Goal: Task Accomplishment & Management: Manage account settings

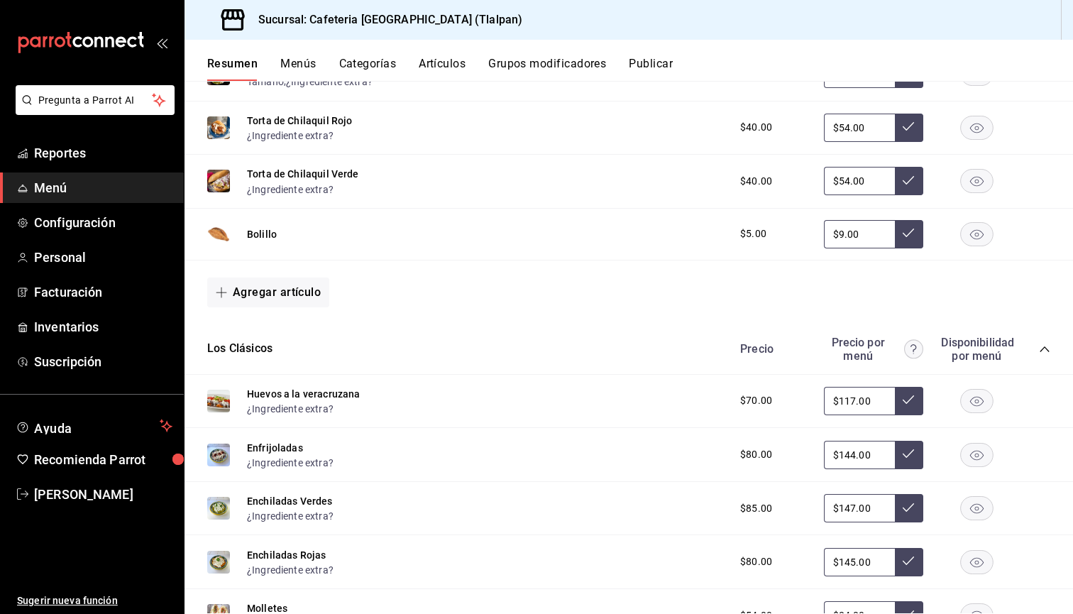
scroll to position [1454, 0]
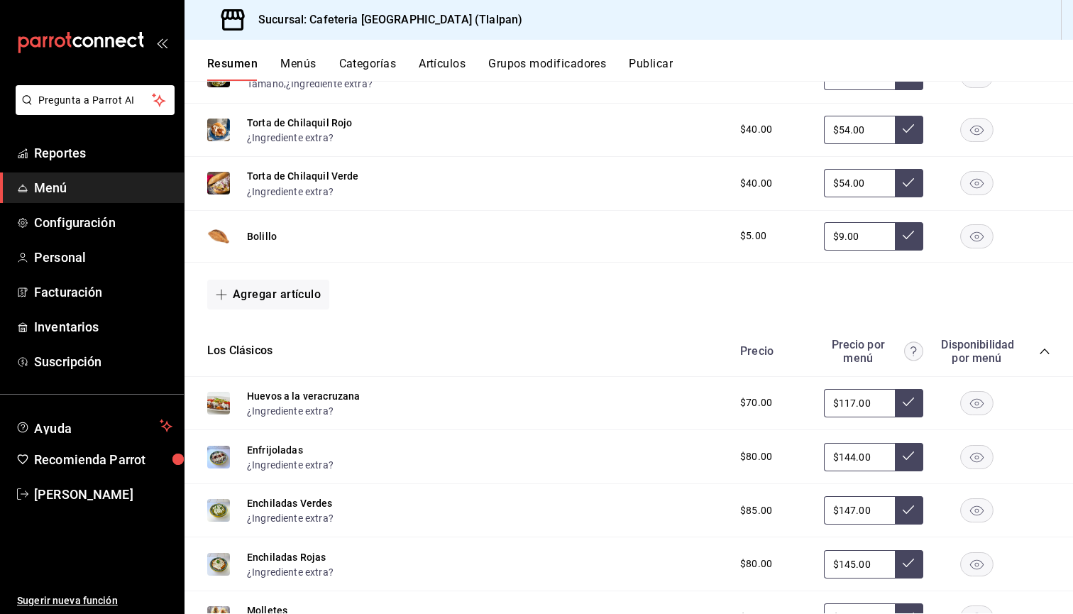
click at [1043, 349] on icon "collapse-category-row" at bounding box center [1044, 351] width 9 height 6
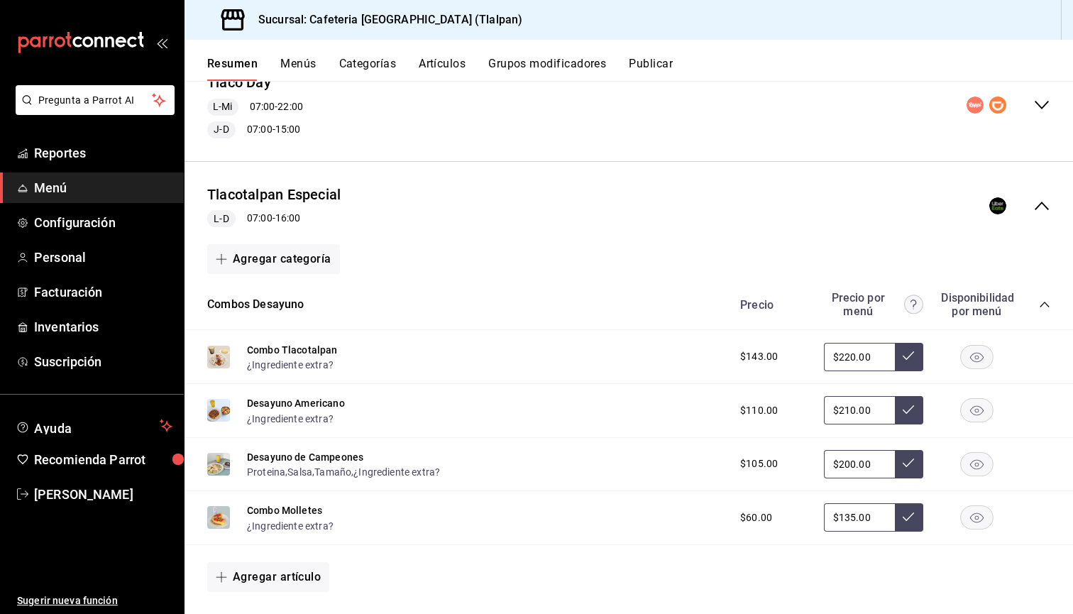
scroll to position [302, 0]
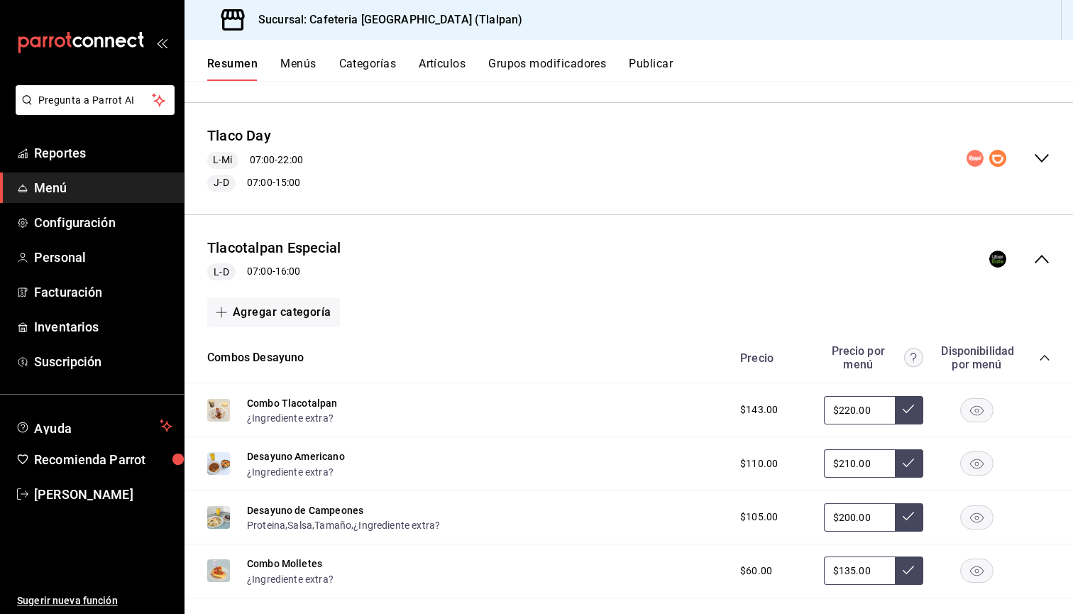
click at [1046, 361] on icon "collapse-category-row" at bounding box center [1044, 357] width 11 height 11
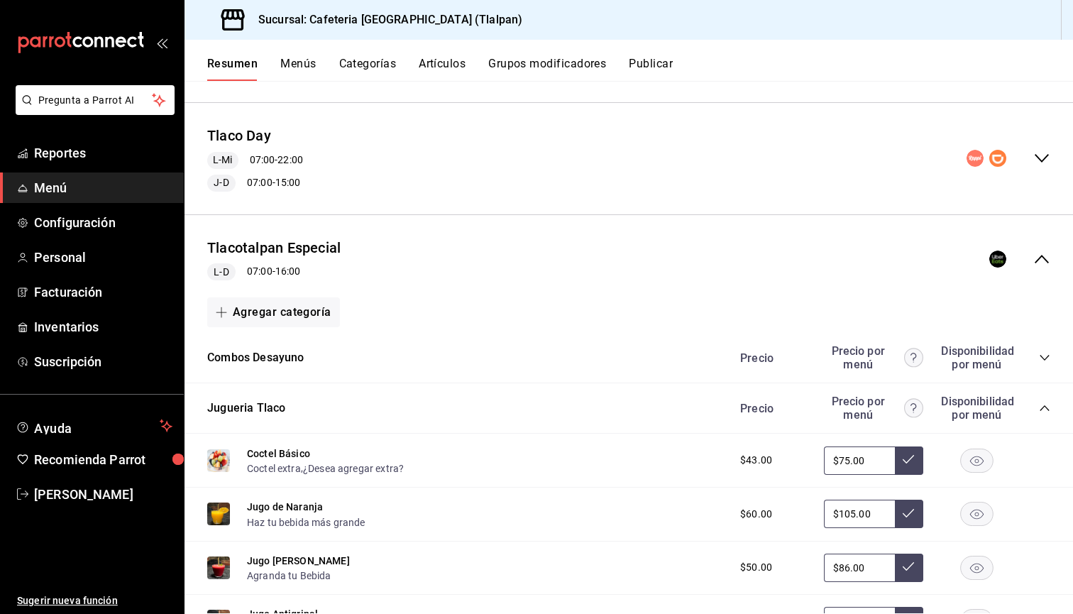
click at [1038, 258] on icon "collapse-menu-row" at bounding box center [1042, 259] width 14 height 9
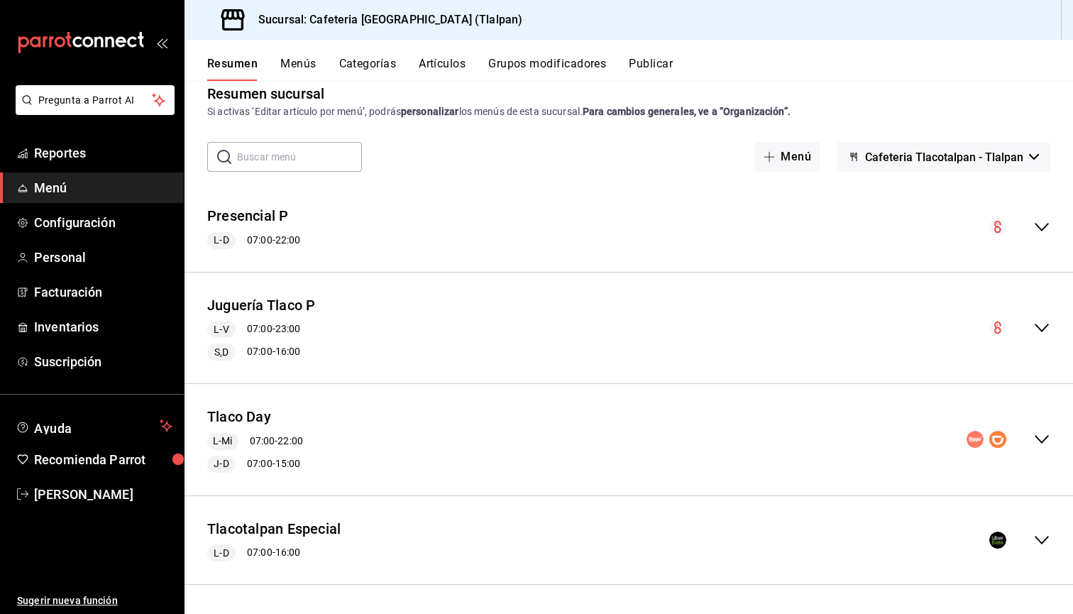
scroll to position [19, 0]
click at [1038, 449] on div "Tlaco Day L-Mi 07:00 - 22:00 J-D 07:00 - 15:00" at bounding box center [629, 441] width 889 height 89
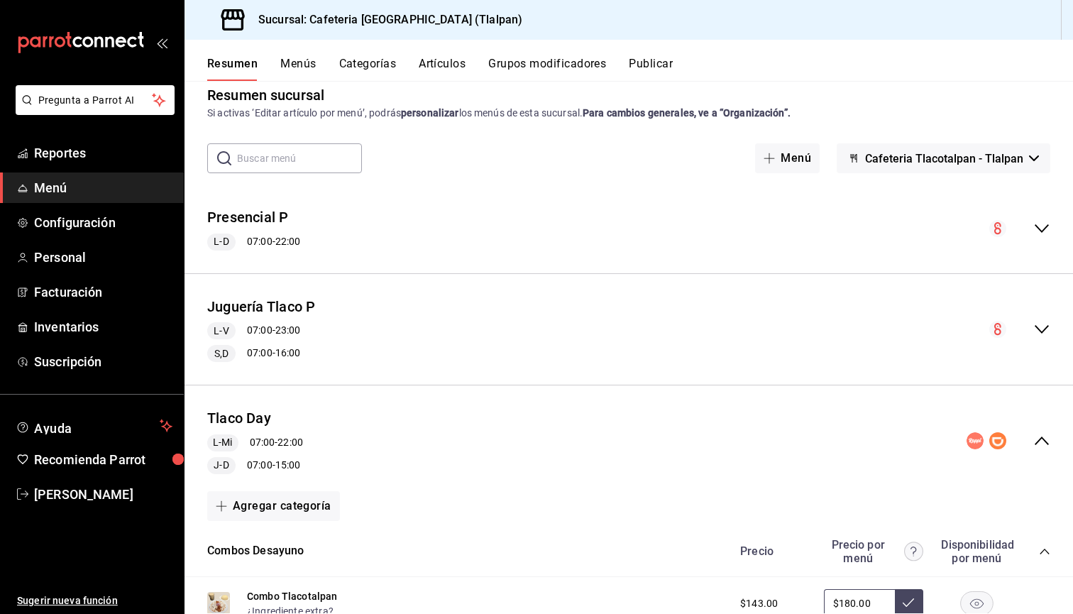
click at [463, 68] on button "Artículos" at bounding box center [442, 69] width 47 height 24
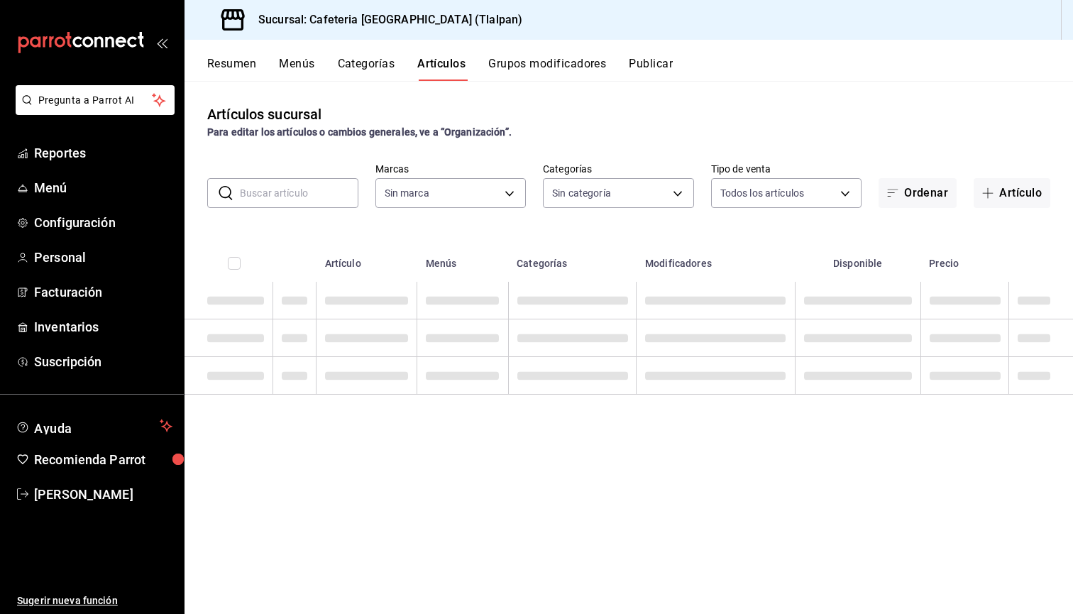
type input "ec576109-29d1-42df-b2ca-5becddbd2efe,3dfd9669-9911-4f47-a36d-8fb2dcc6eb36,e5a57…"
type input "657201d4-d6ef-4148-94c8-ccd00e340086,2df64931-09e0-4952-9b1e-a15b872a294e,3f7d6…"
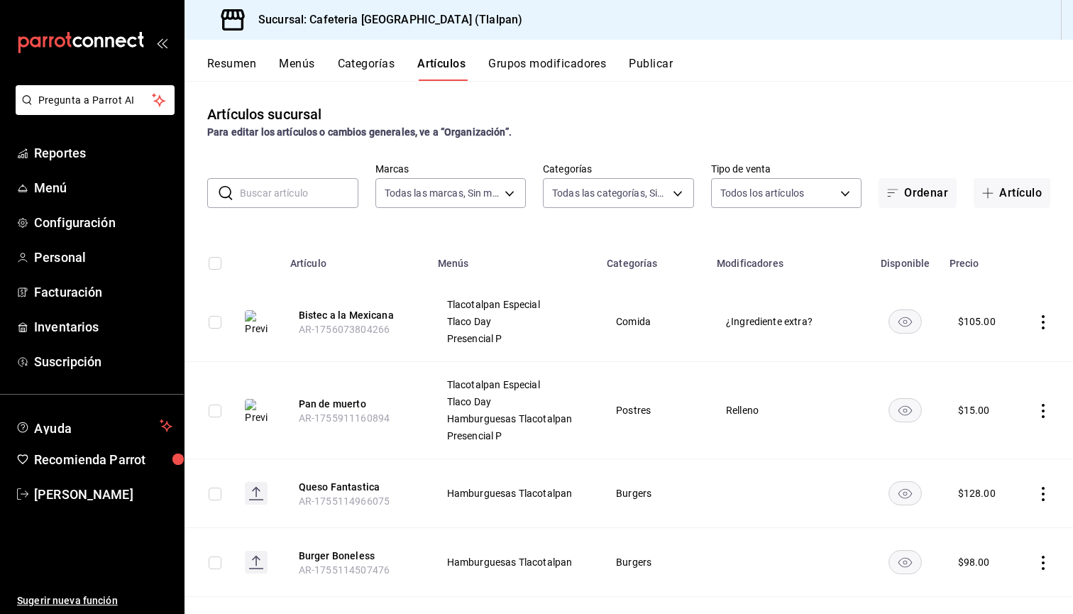
click at [273, 180] on input "text" at bounding box center [299, 193] width 119 height 28
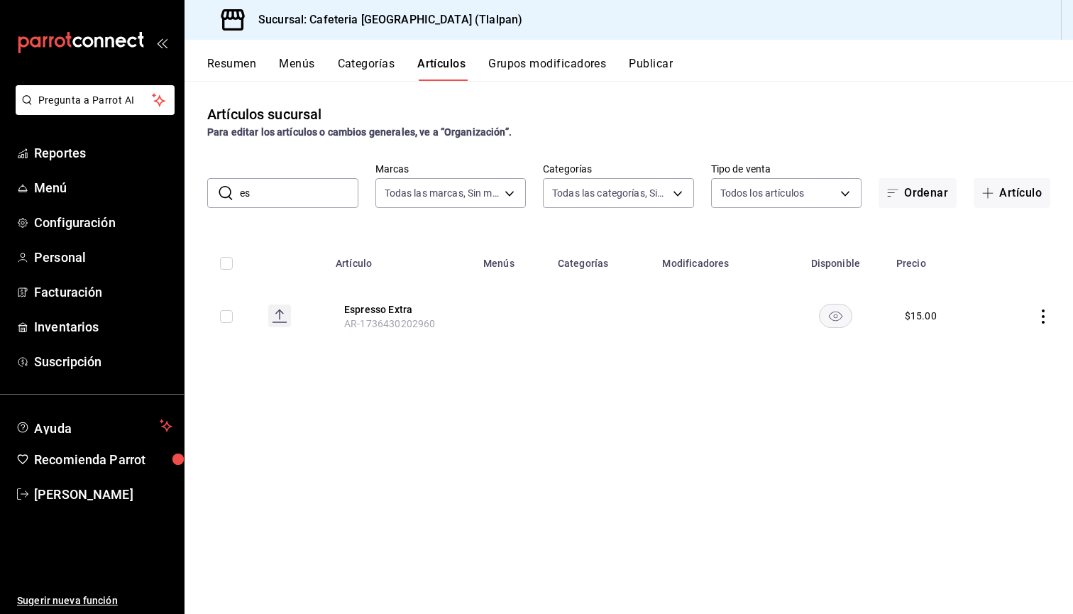
type input "e"
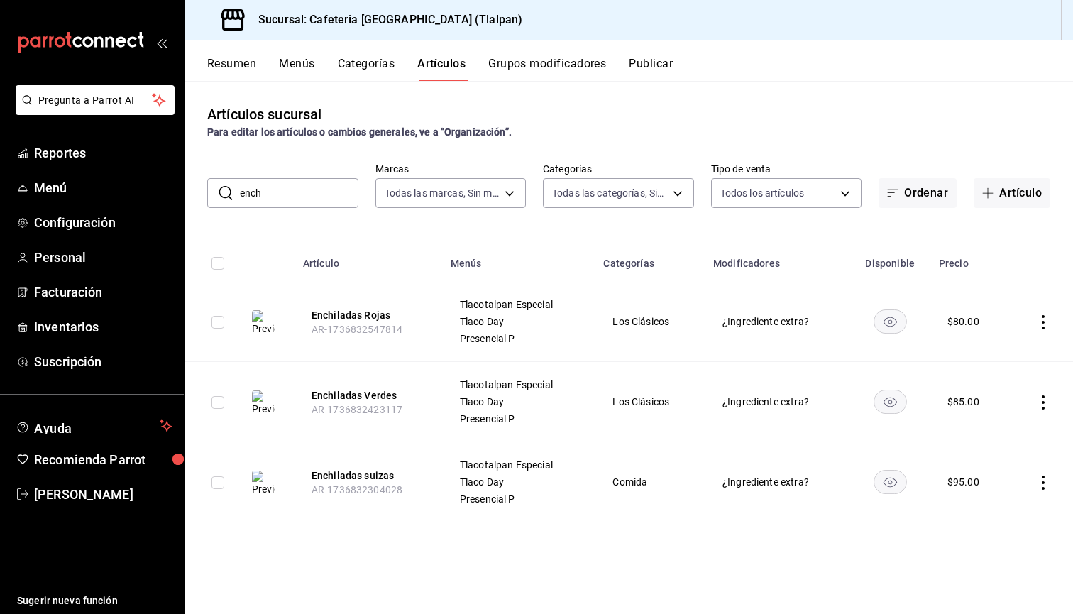
type input "ench"
drag, startPoint x: 273, startPoint y: 180, endPoint x: 1051, endPoint y: 320, distance: 790.5
click at [1051, 320] on td at bounding box center [1041, 322] width 65 height 80
click at [1047, 319] on icon "actions" at bounding box center [1043, 322] width 14 height 14
click at [1005, 348] on span "Editar" at bounding box center [1000, 355] width 37 height 15
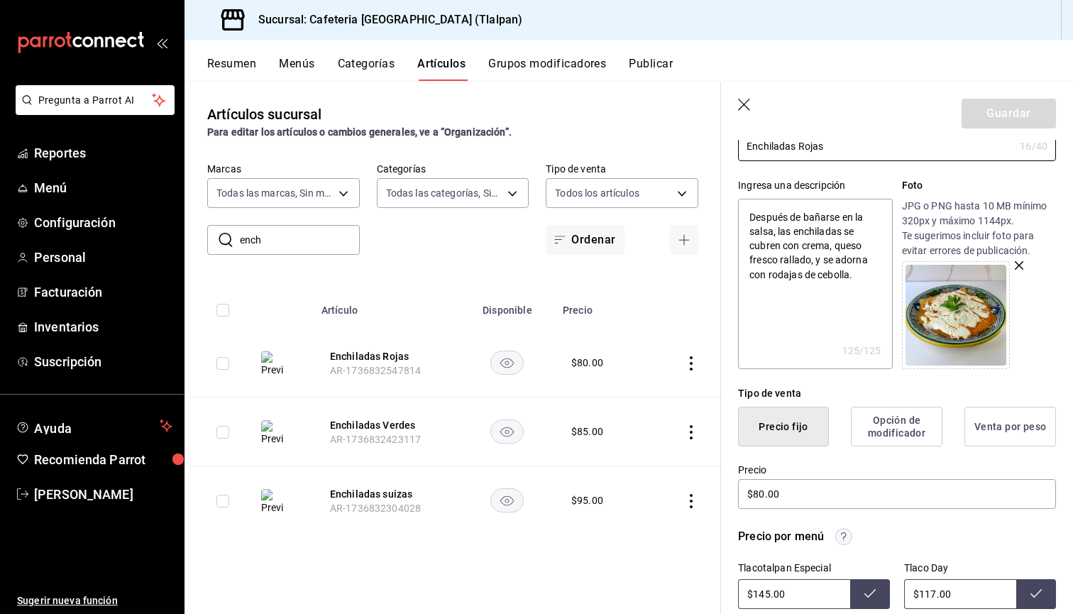
scroll to position [134, 0]
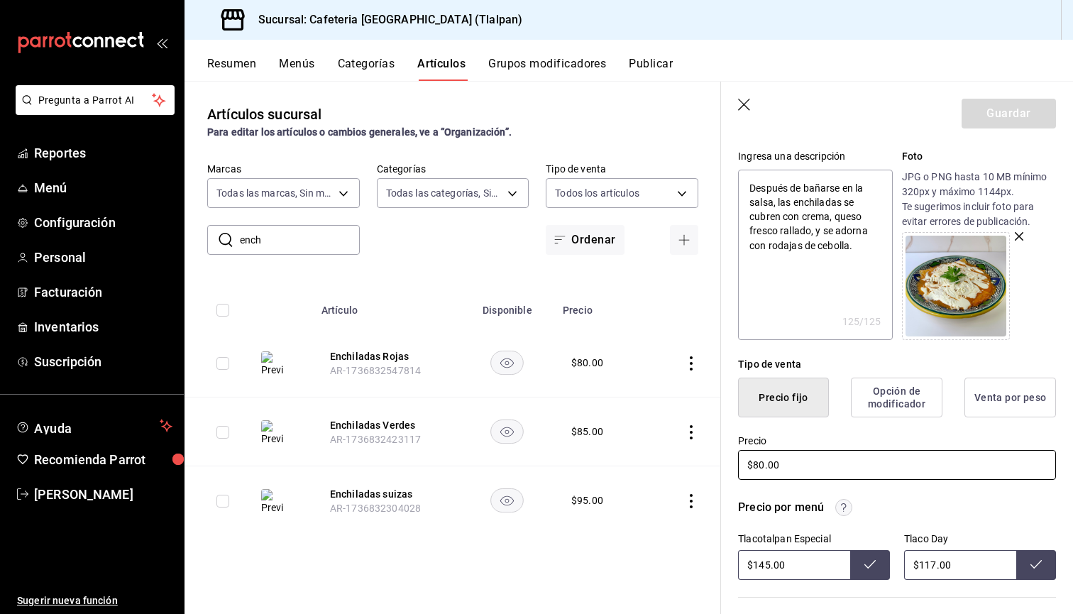
click at [762, 463] on input "$80.00" at bounding box center [897, 465] width 318 height 30
type textarea "x"
type input "$8.00"
type textarea "x"
type input "$85.00"
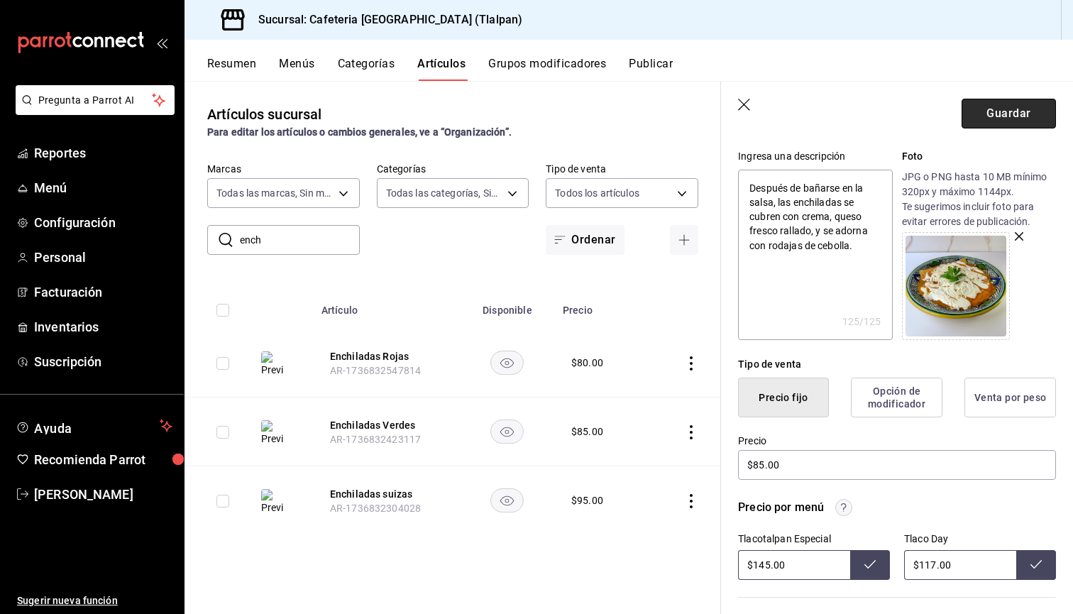
click at [985, 123] on button "Guardar" at bounding box center [1009, 114] width 94 height 30
type textarea "x"
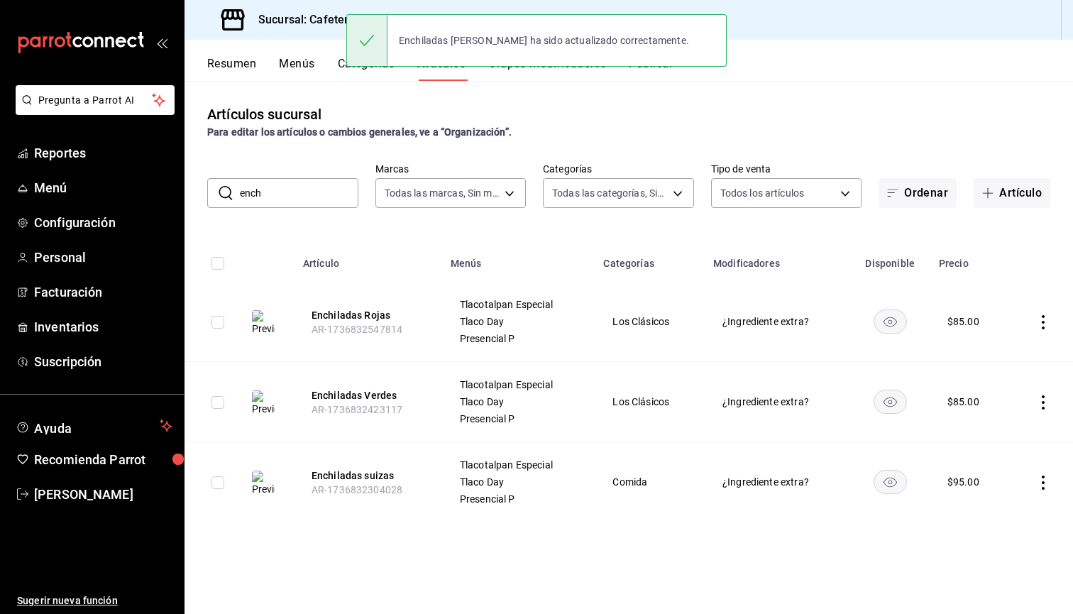
click at [1041, 407] on icon "actions" at bounding box center [1043, 402] width 14 height 14
click at [977, 441] on div at bounding box center [970, 435] width 26 height 17
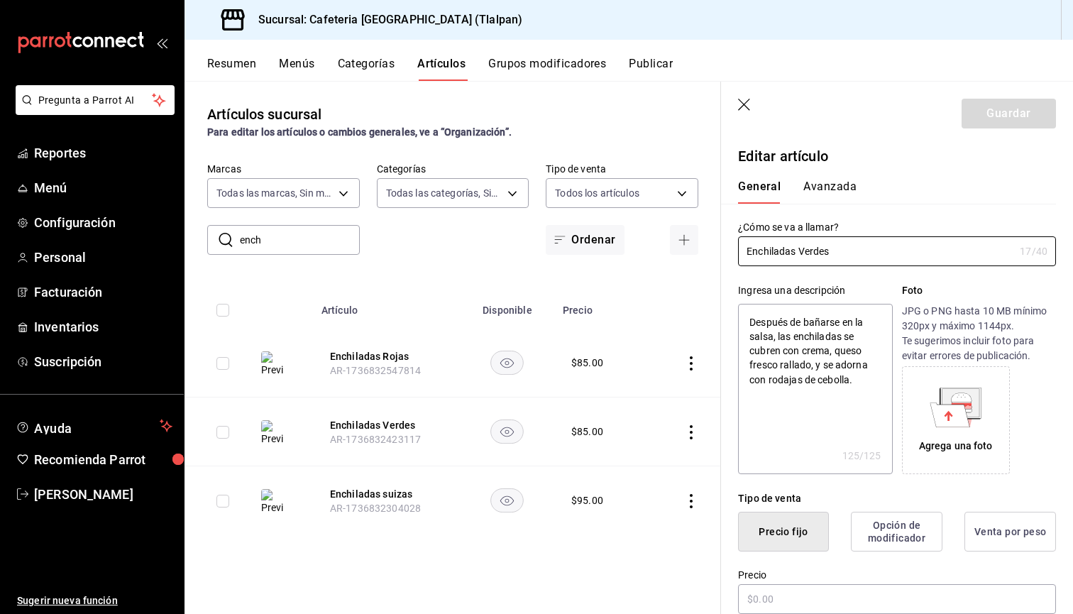
type textarea "x"
type input "$85.00"
radio input "false"
radio input "true"
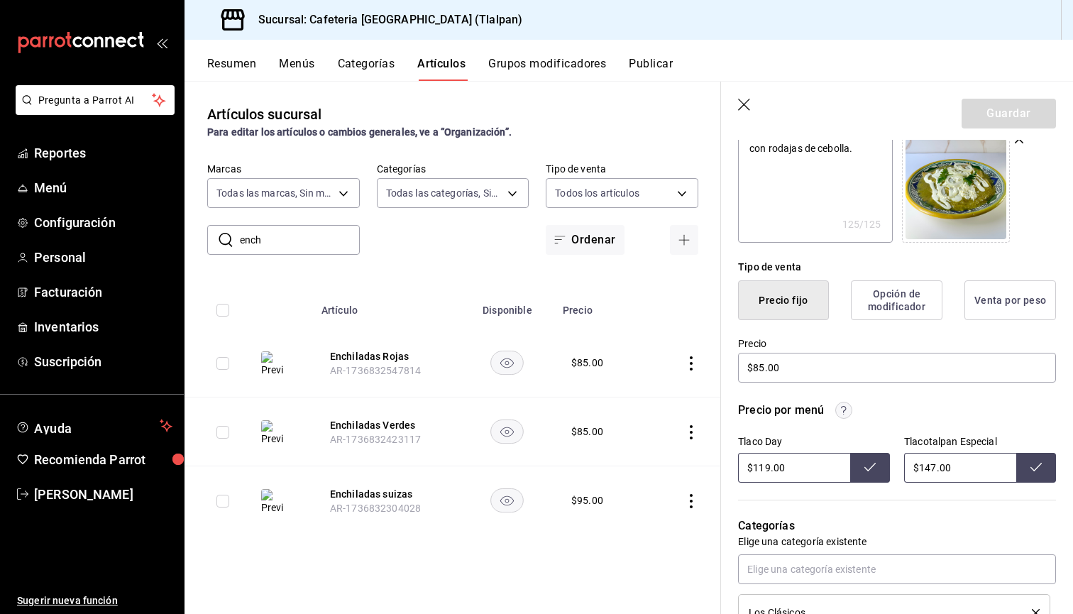
scroll to position [237, 0]
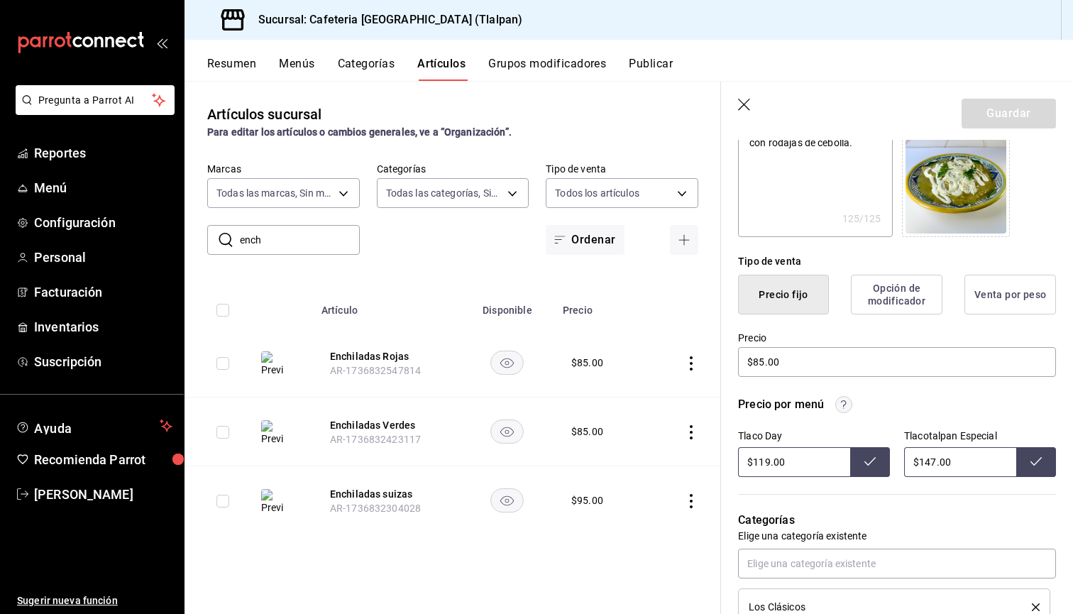
click at [749, 110] on icon "button" at bounding box center [745, 106] width 14 height 14
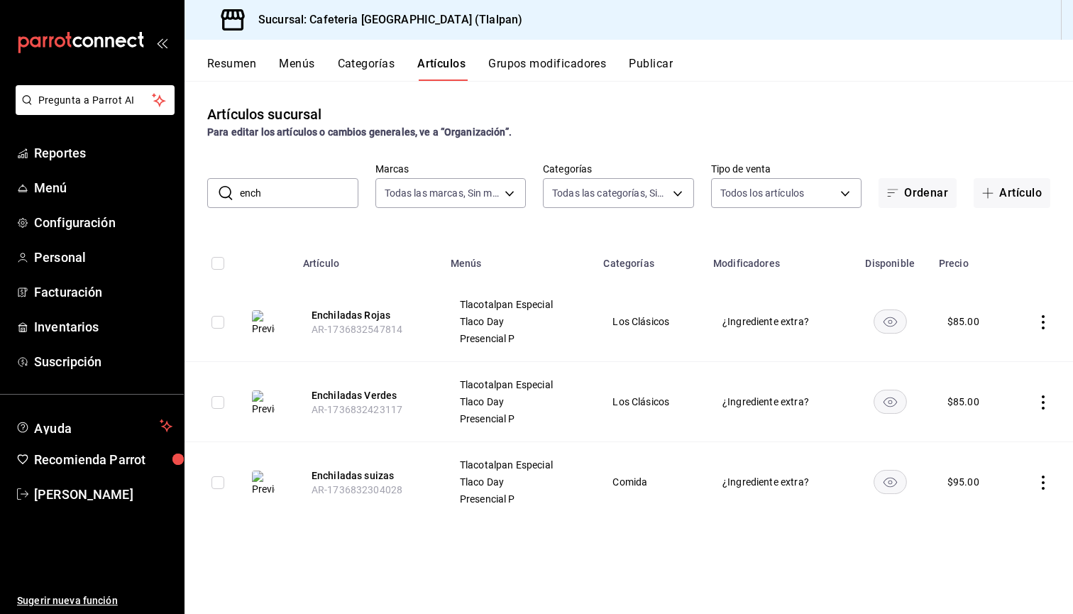
click at [1045, 324] on icon "actions" at bounding box center [1043, 322] width 14 height 14
click at [998, 354] on span "Editar" at bounding box center [1000, 355] width 37 height 15
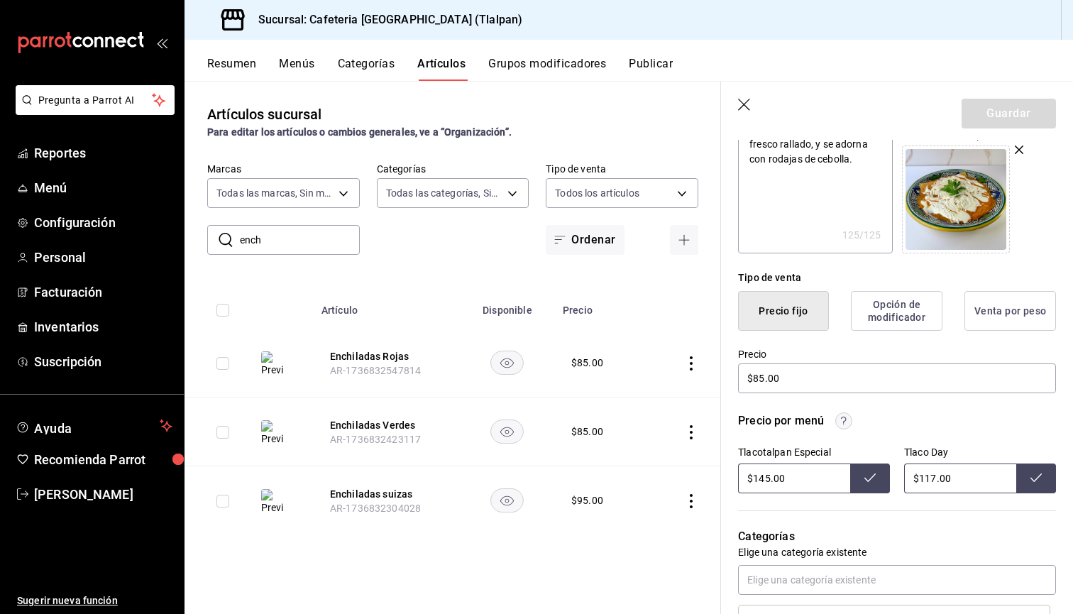
scroll to position [222, 0]
click at [744, 102] on icon "button" at bounding box center [745, 106] width 14 height 14
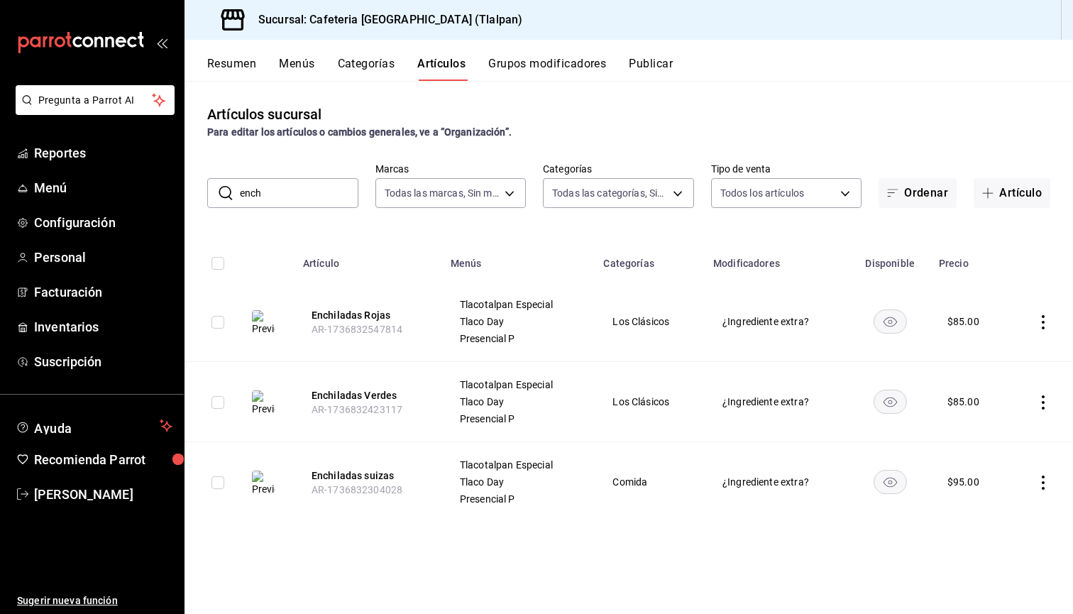
click at [1043, 404] on icon "actions" at bounding box center [1043, 402] width 14 height 14
click at [1016, 430] on span "Editar" at bounding box center [1000, 435] width 37 height 15
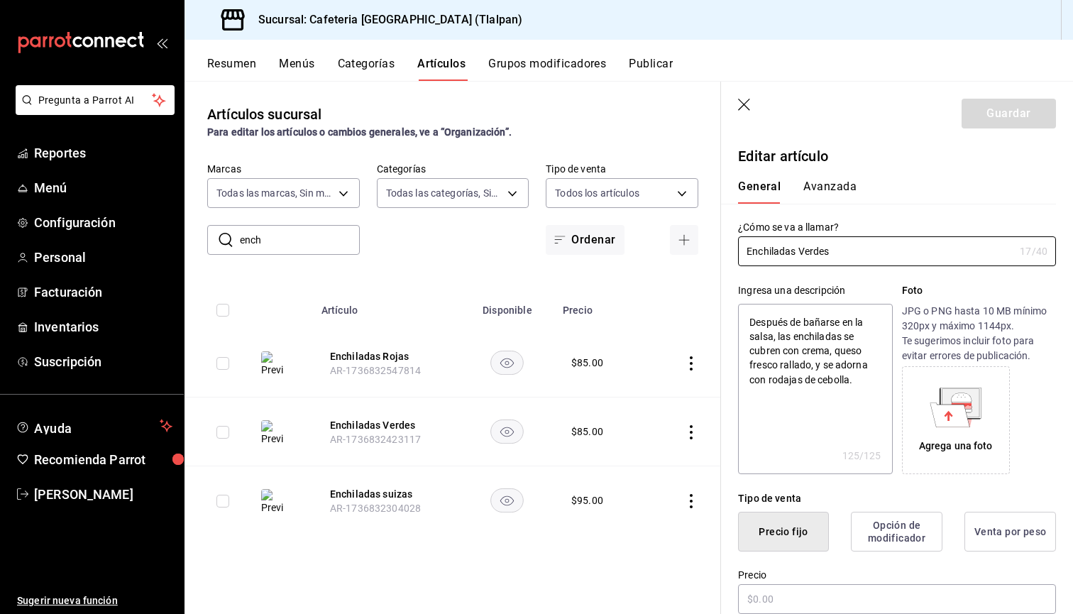
type textarea "x"
type input "$85.00"
radio input "false"
radio input "true"
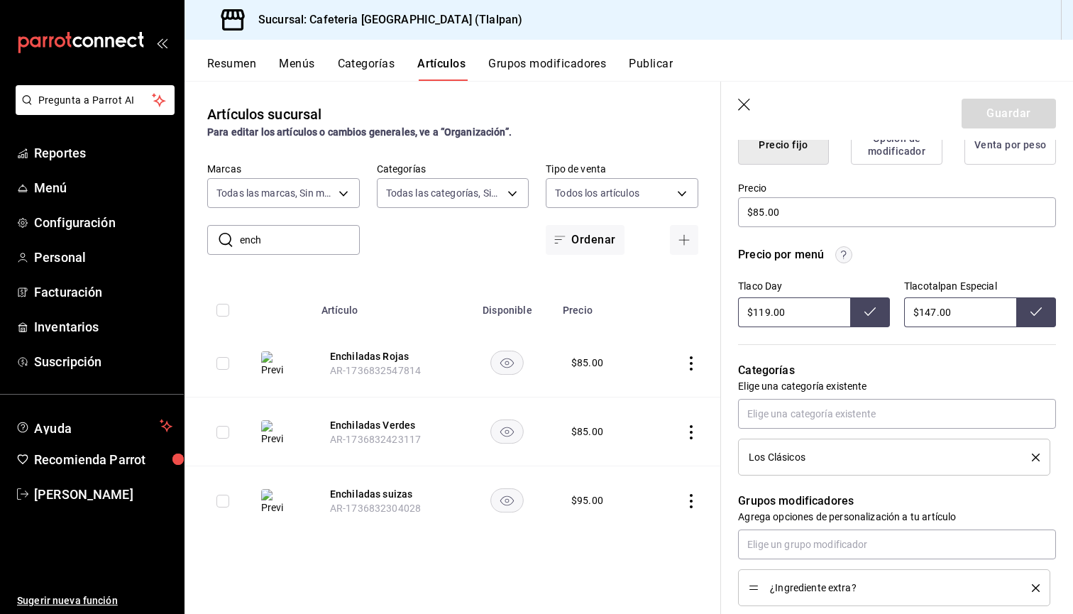
scroll to position [388, 0]
click at [739, 112] on icon "button" at bounding box center [745, 106] width 14 height 14
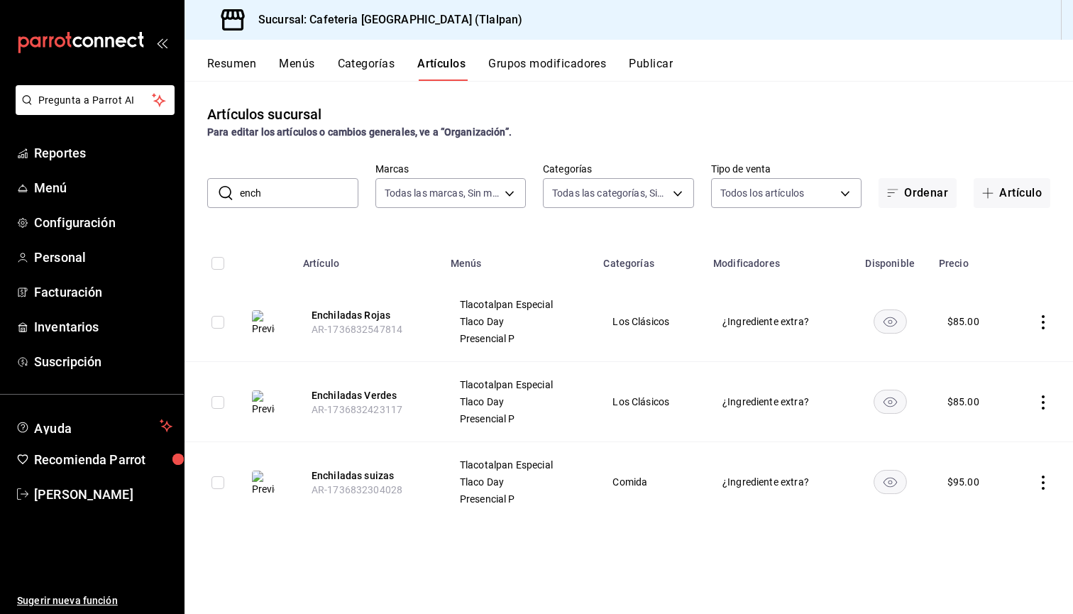
click at [1041, 480] on icon "actions" at bounding box center [1043, 483] width 14 height 14
click at [1000, 512] on span "Editar" at bounding box center [1000, 515] width 37 height 15
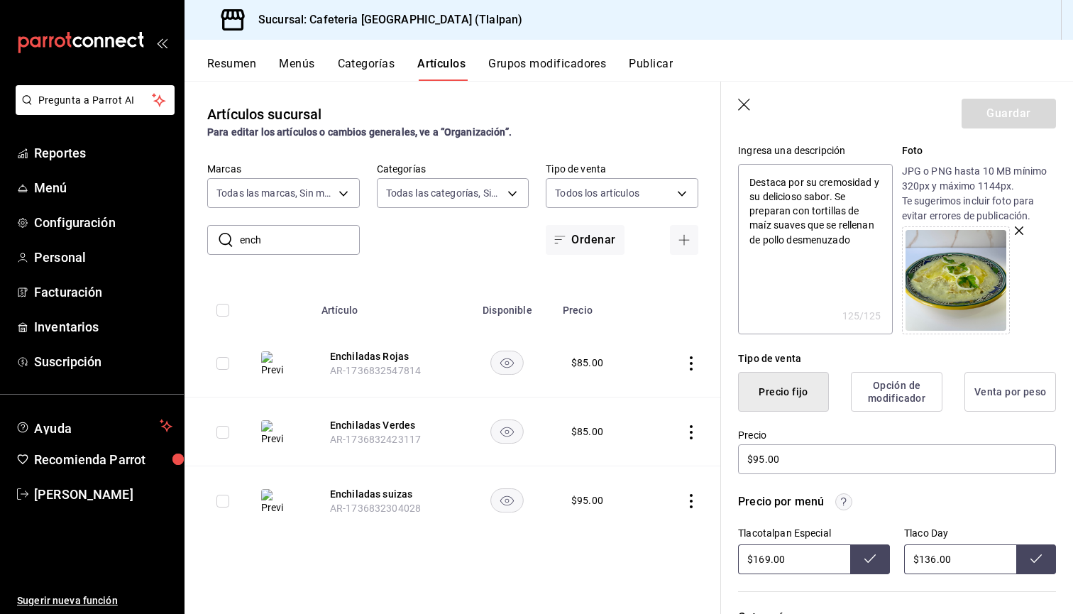
scroll to position [147, 0]
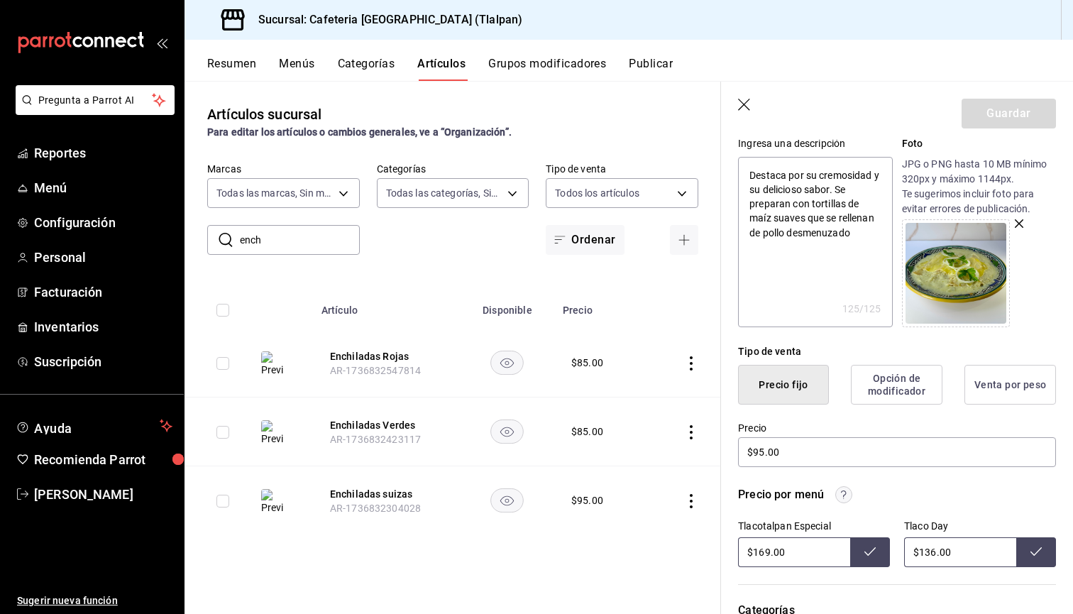
click at [768, 553] on input "$169.00" at bounding box center [794, 552] width 112 height 30
type input "$170.00"
click at [872, 548] on icon at bounding box center [869, 551] width 11 height 11
click at [936, 554] on input "$136.00" at bounding box center [960, 552] width 112 height 30
type input "$140.00"
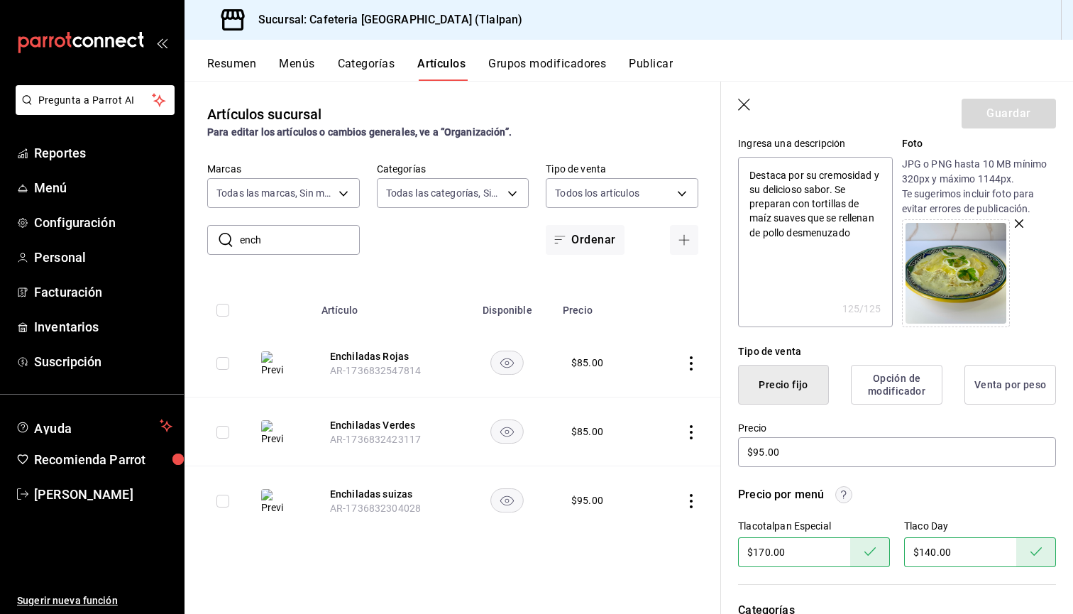
click at [737, 102] on header "Guardar" at bounding box center [897, 111] width 352 height 58
click at [740, 101] on icon "button" at bounding box center [745, 106] width 14 height 14
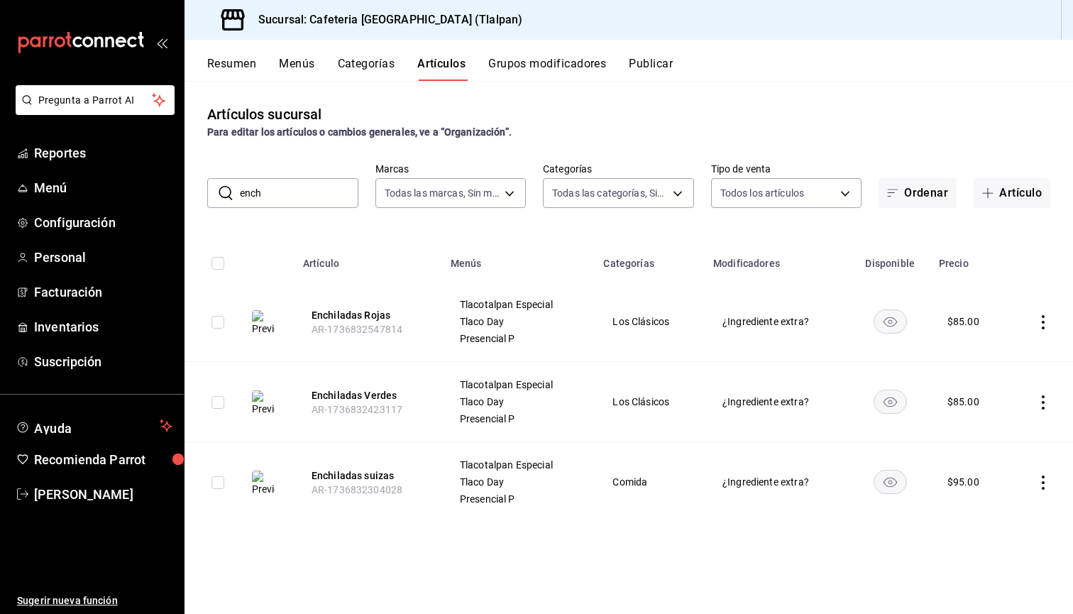
click at [260, 193] on input "ench" at bounding box center [299, 193] width 119 height 28
click at [59, 197] on link "Menú" at bounding box center [92, 187] width 184 height 31
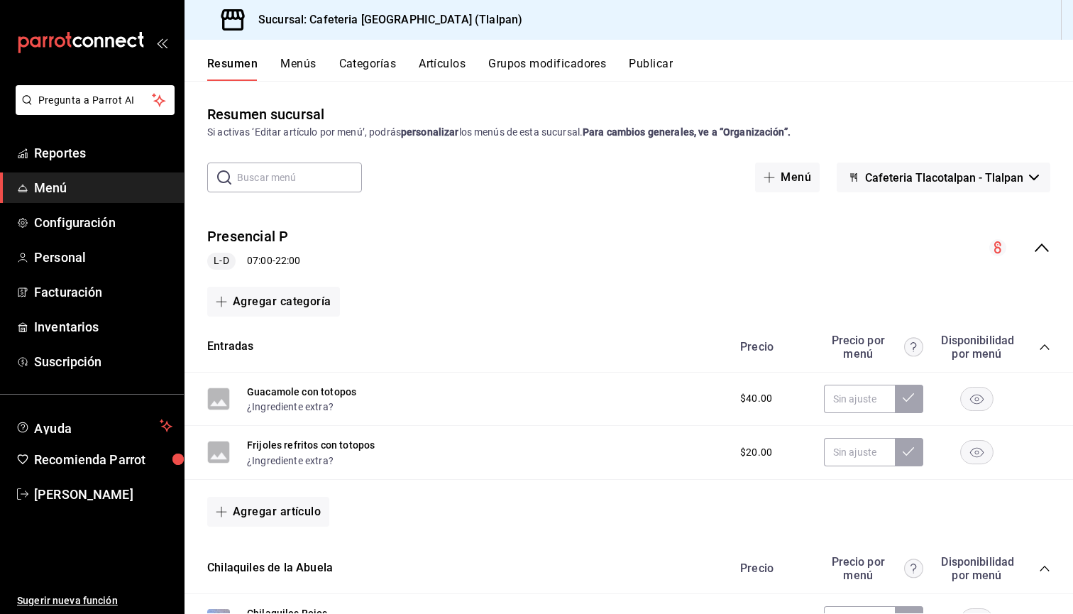
click at [1045, 240] on icon "collapse-menu-row" at bounding box center [1041, 247] width 17 height 17
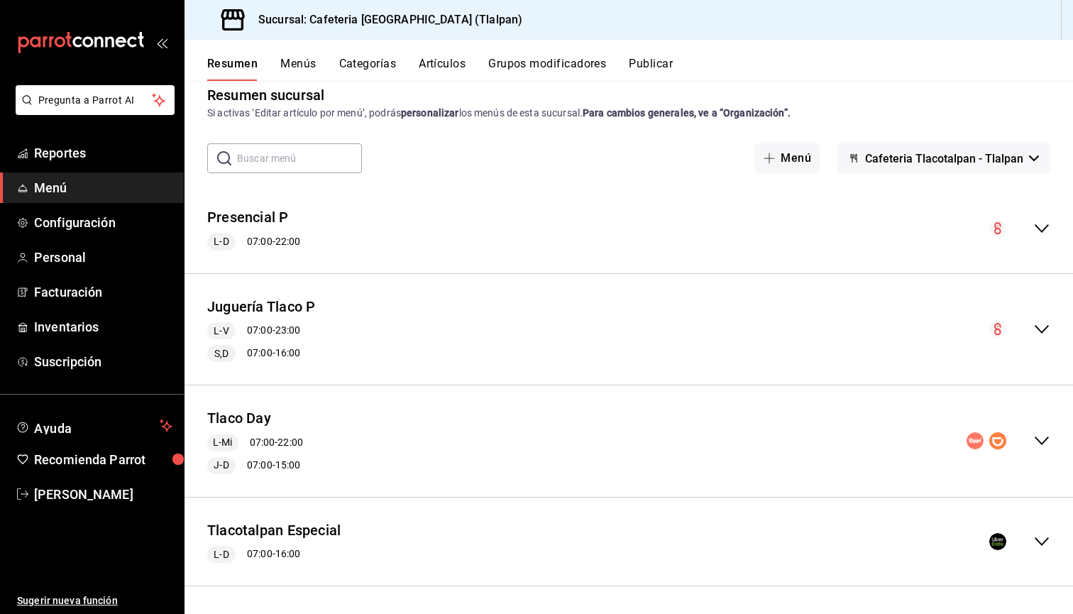
click at [278, 62] on div "Resumen Menús Categorías Artículos Grupos modificadores Publicar" at bounding box center [640, 69] width 866 height 24
click at [306, 67] on button "Menús" at bounding box center [297, 69] width 35 height 24
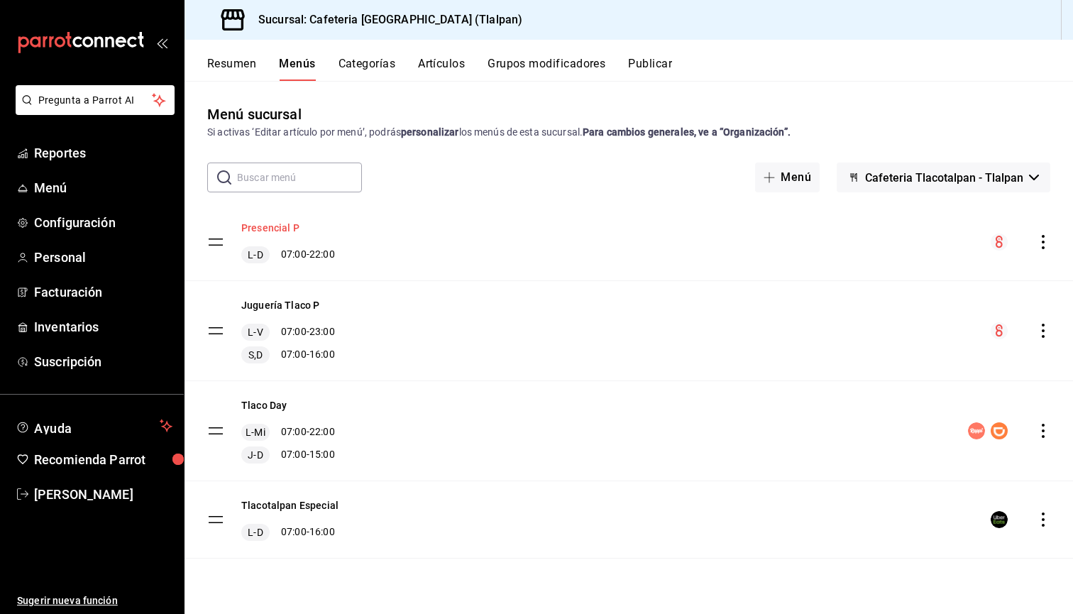
click at [270, 232] on button "Presencial P" at bounding box center [270, 228] width 58 height 14
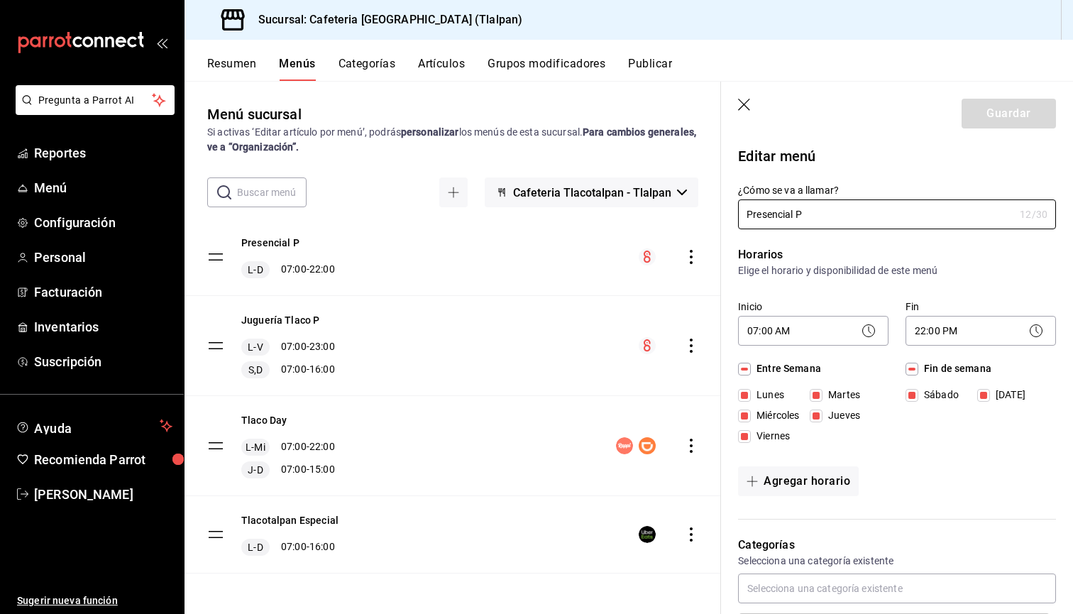
click at [229, 60] on button "Resumen" at bounding box center [231, 69] width 49 height 24
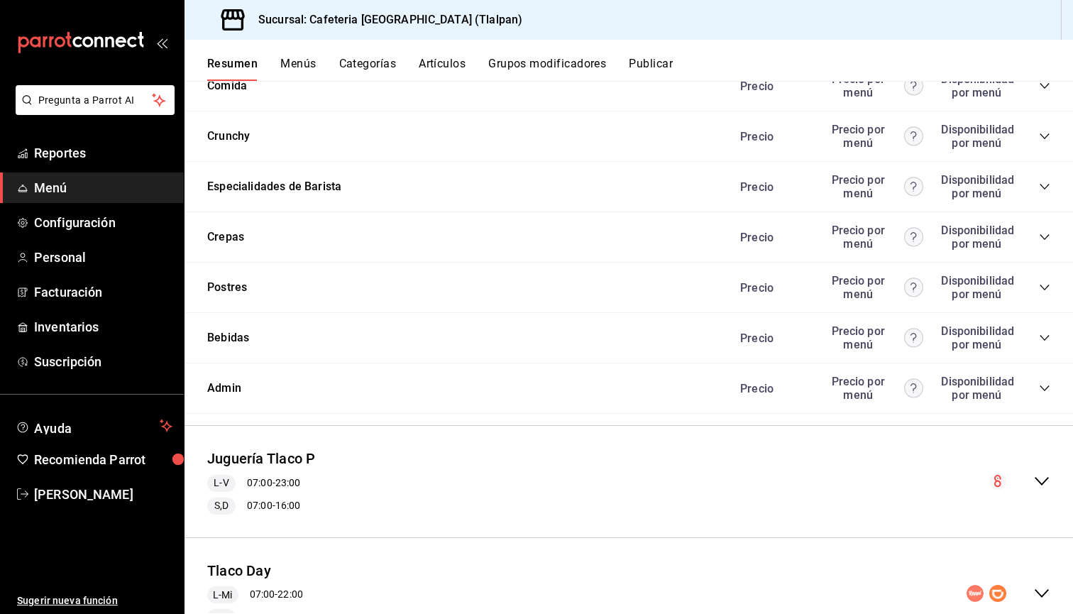
scroll to position [917, 0]
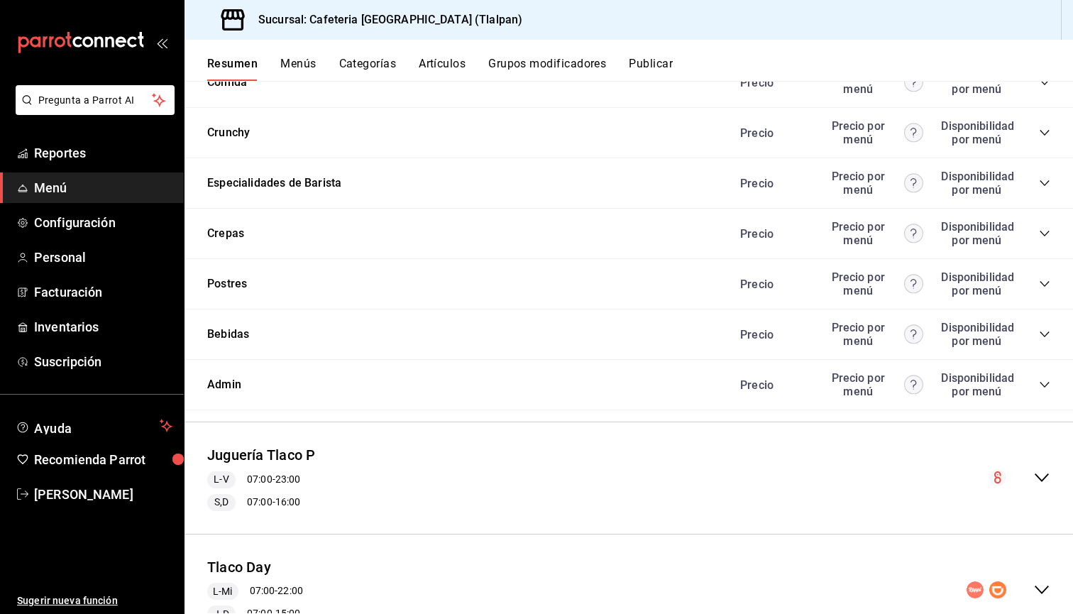
click at [1043, 463] on div "Juguería Tlaco P L-V 07:00 - 23:00 S,D 07:00 - 16:00" at bounding box center [629, 478] width 889 height 89
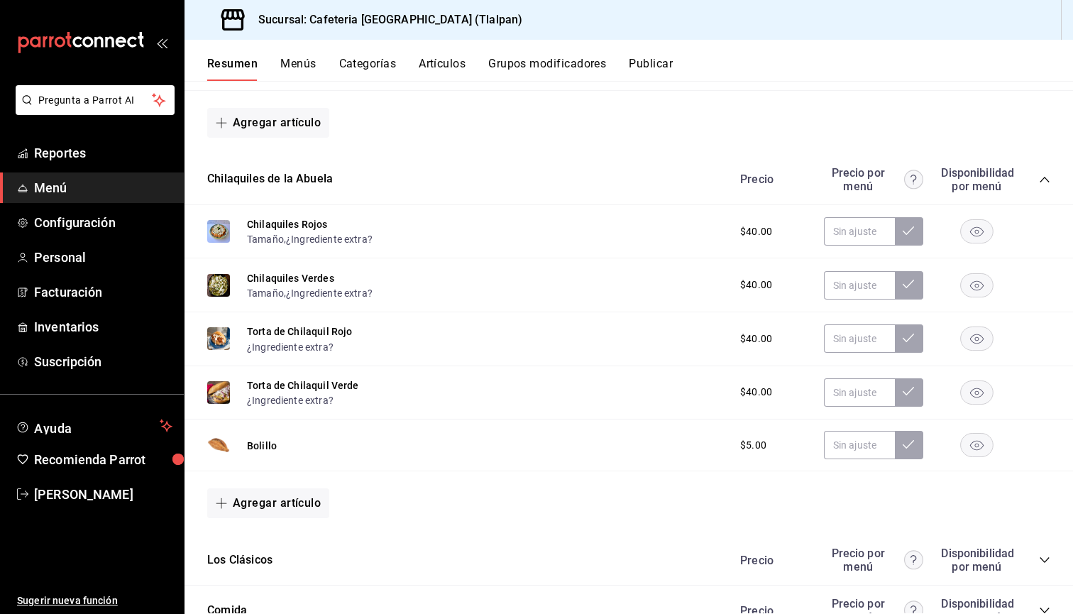
scroll to position [356, 0]
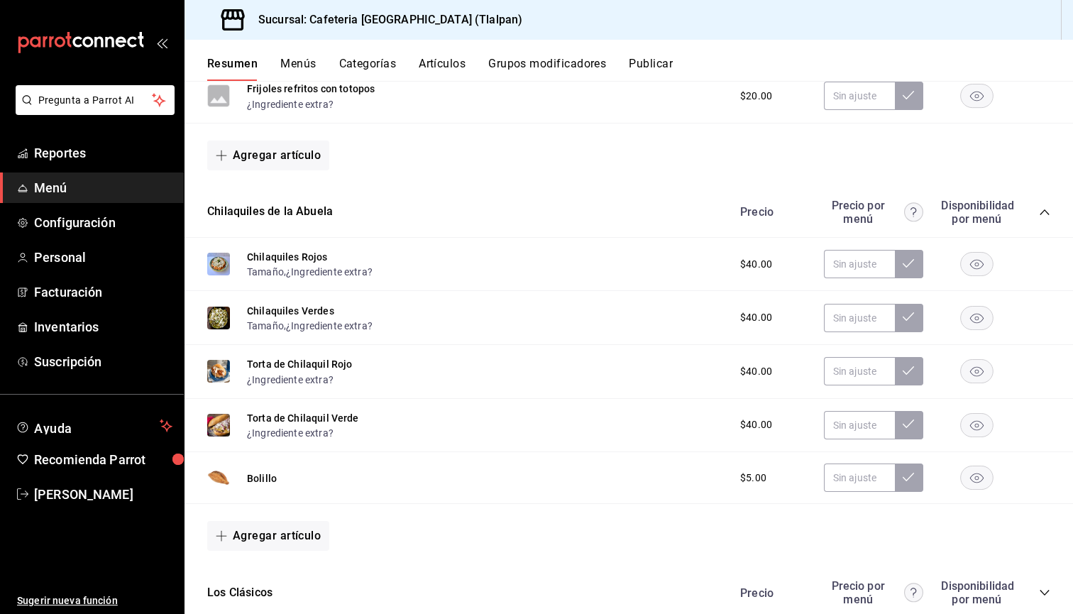
click at [1040, 221] on div "Precio Precio por menú Disponibilidad por menú" at bounding box center [888, 212] width 324 height 27
click at [1040, 213] on icon "collapse-category-row" at bounding box center [1044, 212] width 11 height 11
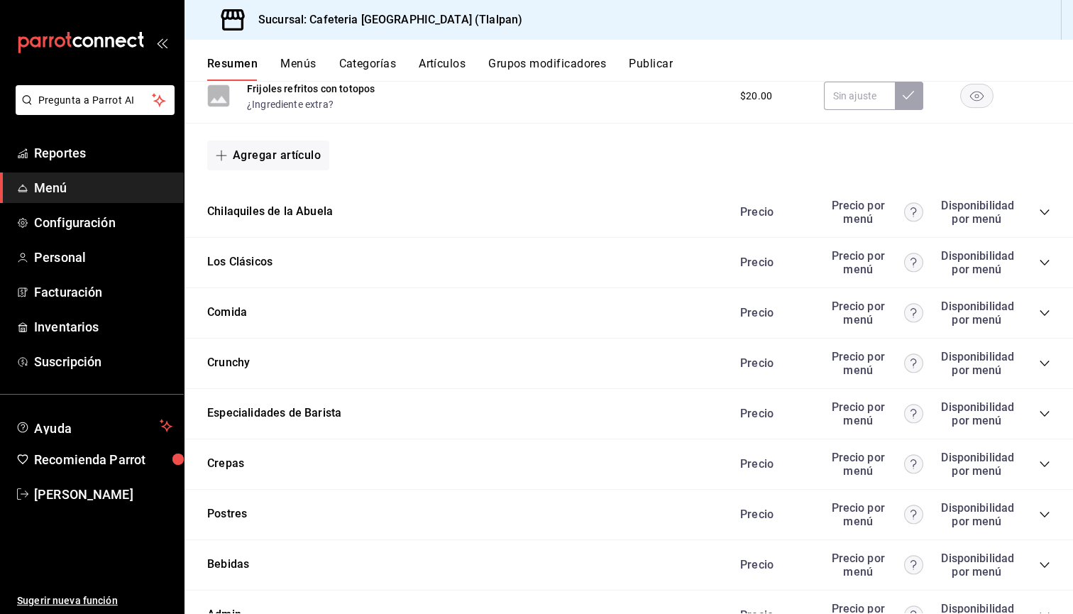
scroll to position [388, 0]
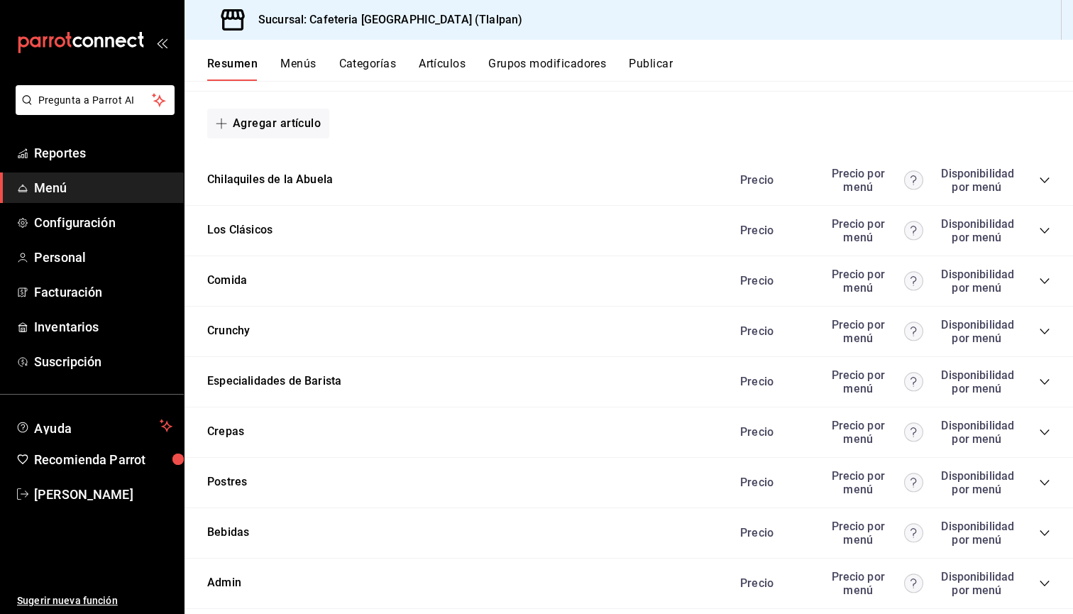
click at [1047, 434] on icon "collapse-category-row" at bounding box center [1044, 432] width 11 height 11
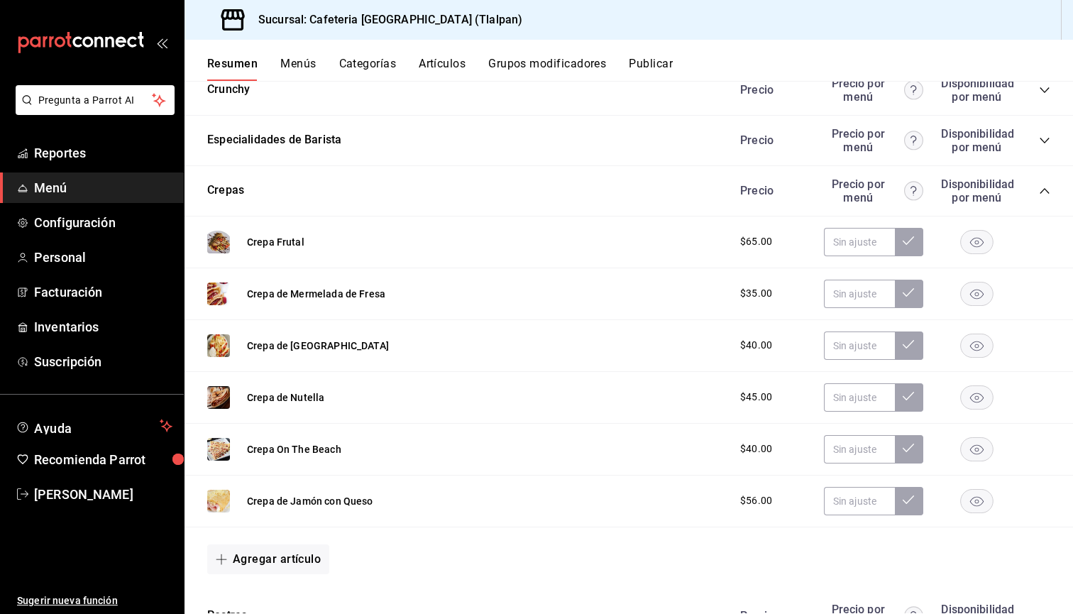
scroll to position [630, 0]
click at [1048, 189] on icon "collapse-category-row" at bounding box center [1044, 190] width 11 height 11
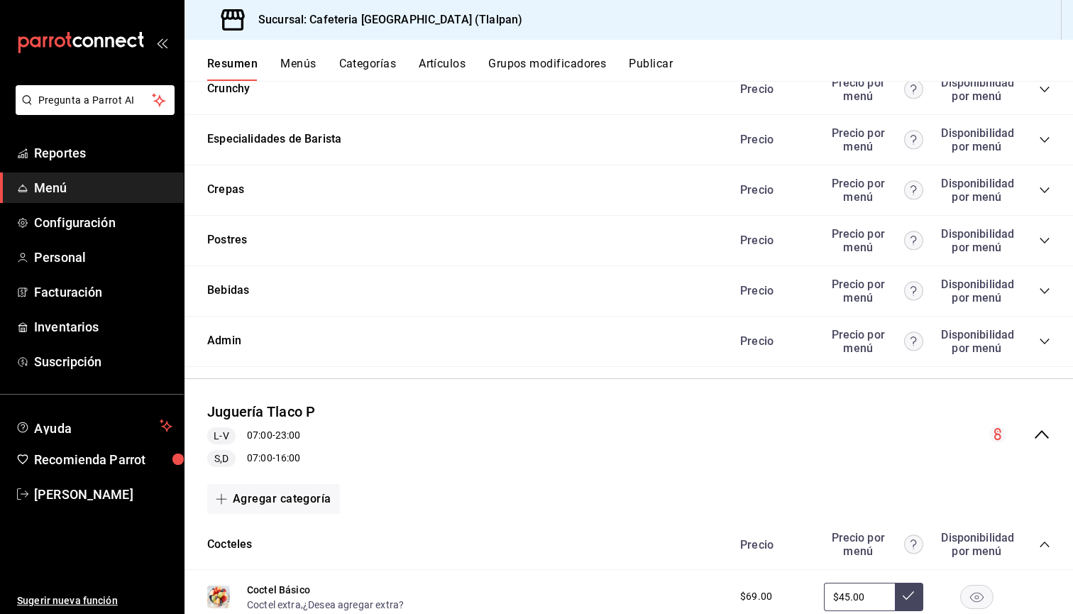
click at [1048, 444] on div "Juguería Tlaco P L-V 07:00 - 23:00 S,D 07:00 - 16:00" at bounding box center [629, 434] width 889 height 89
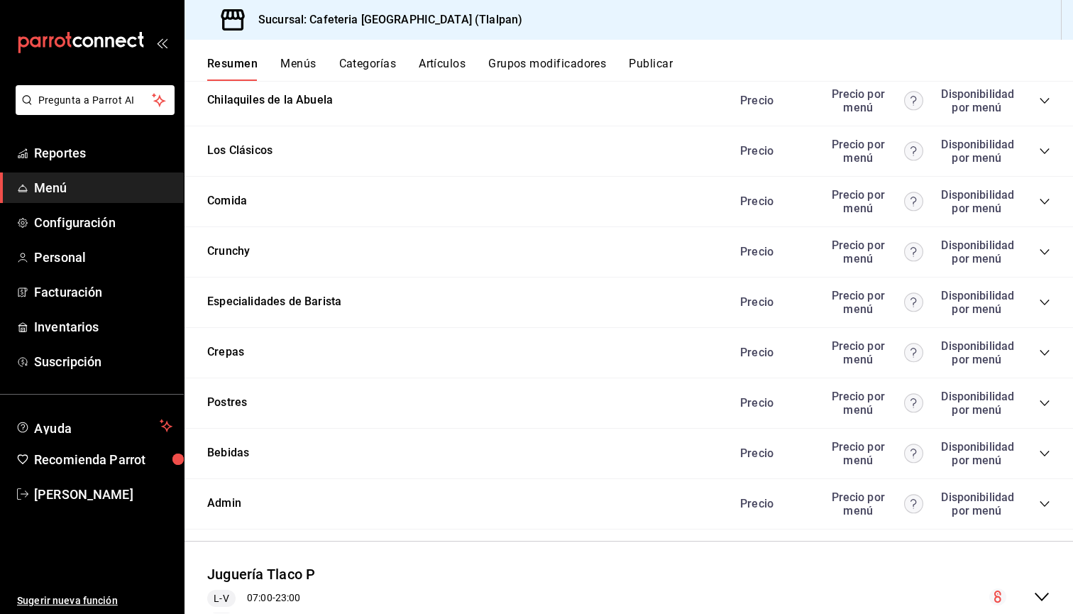
scroll to position [445, 0]
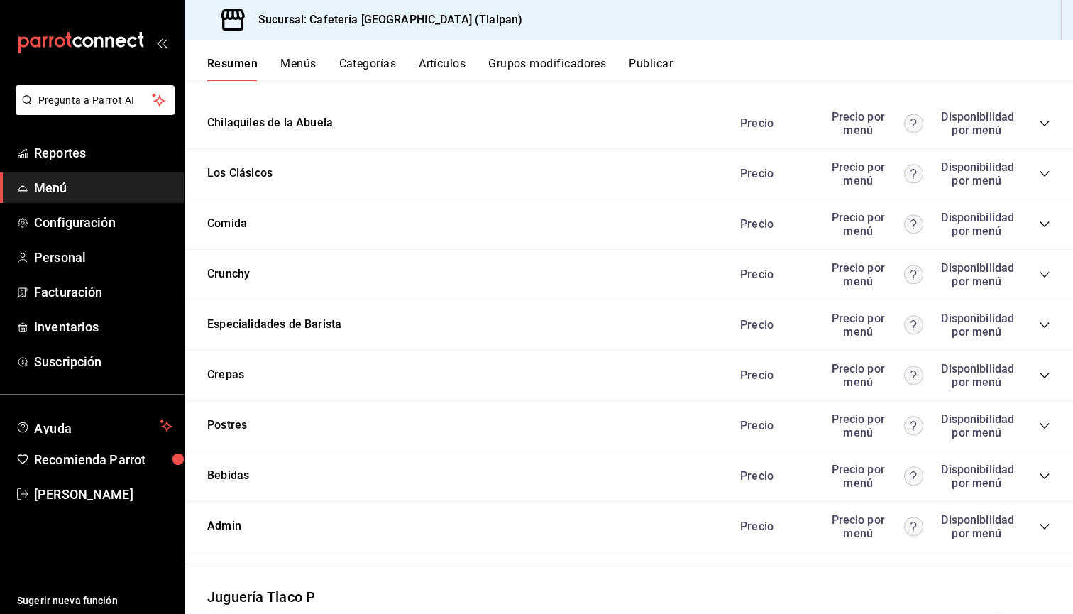
click at [1038, 325] on div "Precio Precio por menú Disponibilidad por menú" at bounding box center [888, 325] width 324 height 27
click at [1040, 325] on icon "collapse-category-row" at bounding box center [1044, 324] width 11 height 11
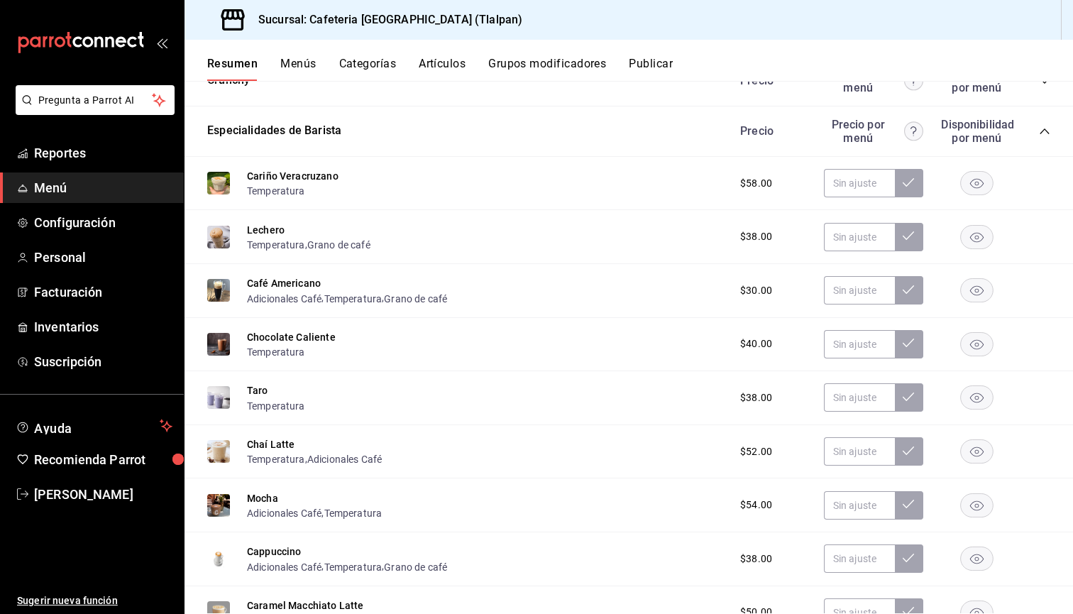
scroll to position [630, 0]
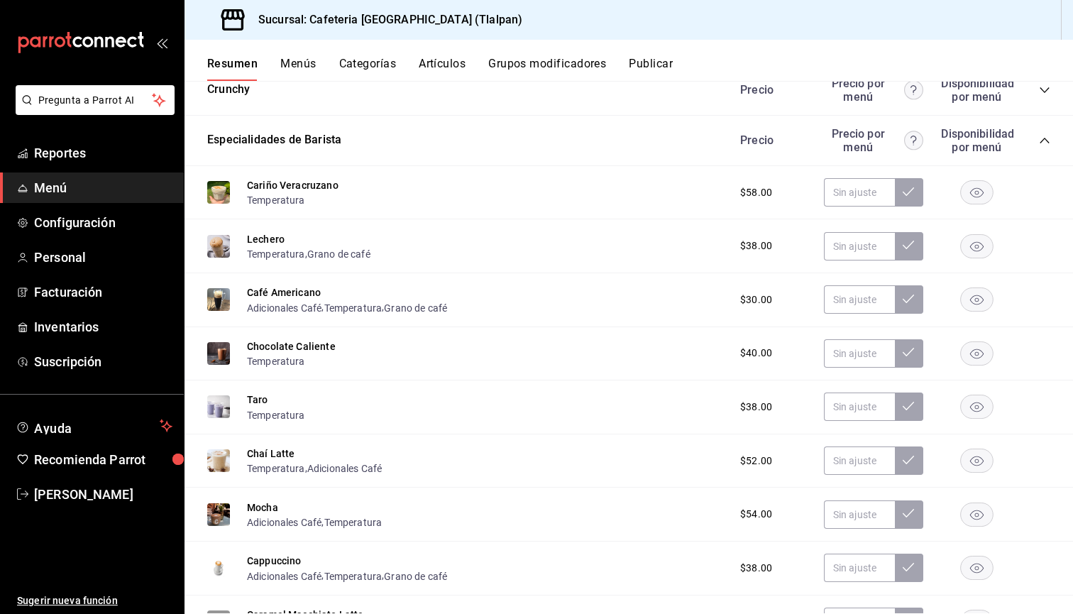
click at [1045, 142] on icon "collapse-category-row" at bounding box center [1044, 140] width 11 height 11
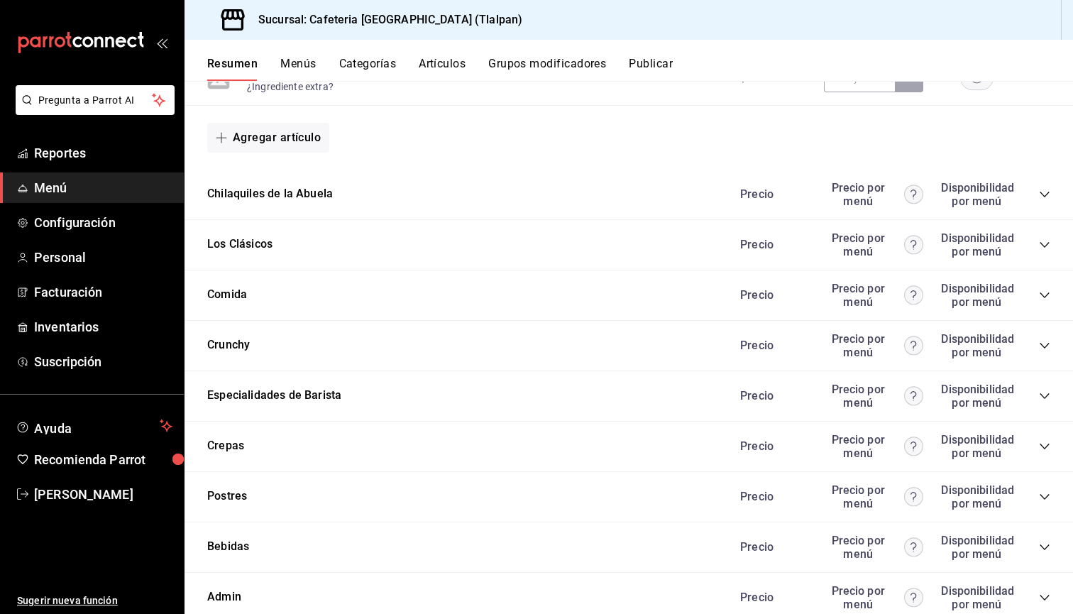
scroll to position [373, 0]
click at [1044, 340] on div "Precio Precio por menú Disponibilidad por menú" at bounding box center [888, 347] width 324 height 27
click at [1043, 345] on icon "collapse-category-row" at bounding box center [1044, 346] width 11 height 11
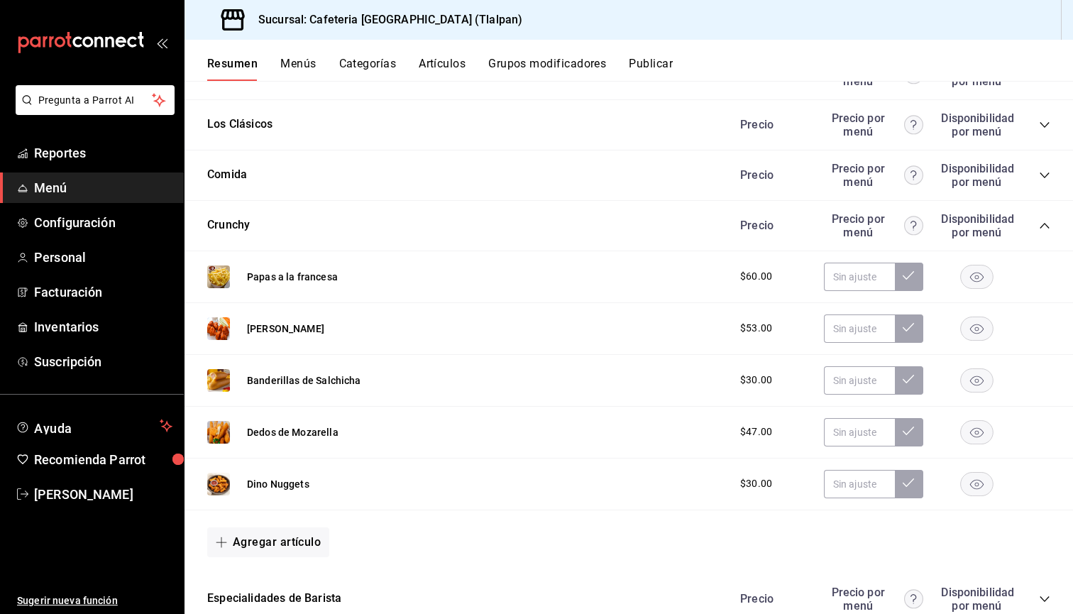
scroll to position [498, 0]
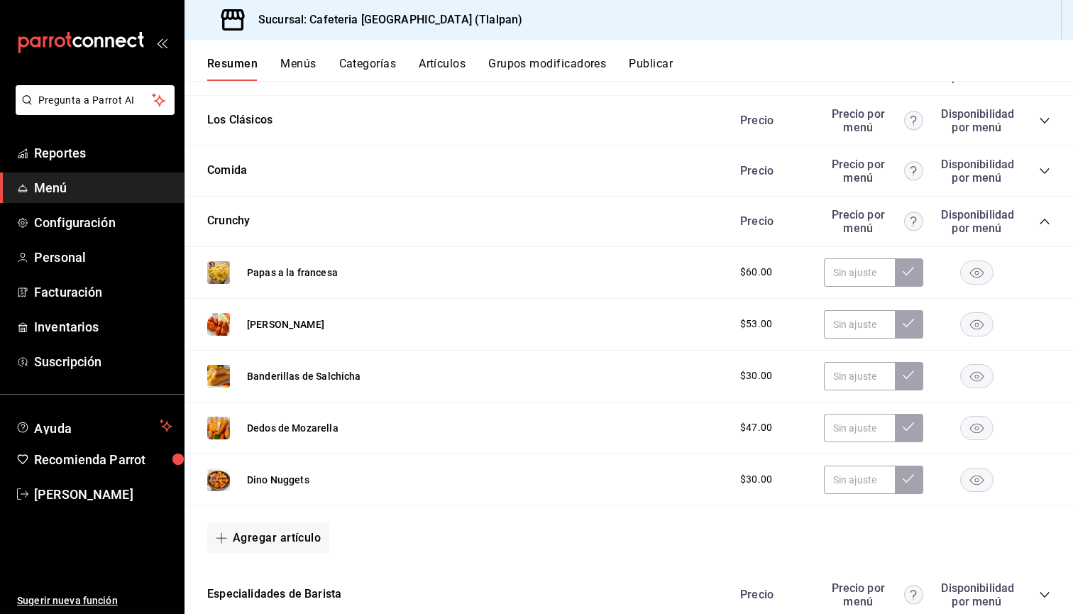
click at [1043, 171] on icon "collapse-category-row" at bounding box center [1044, 170] width 11 height 11
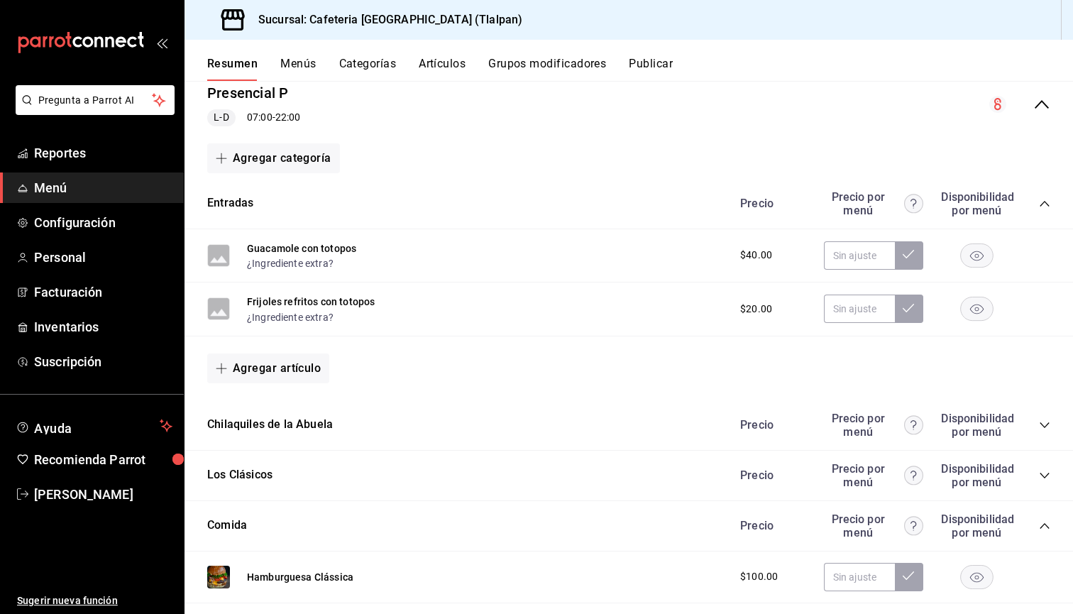
scroll to position [150, 0]
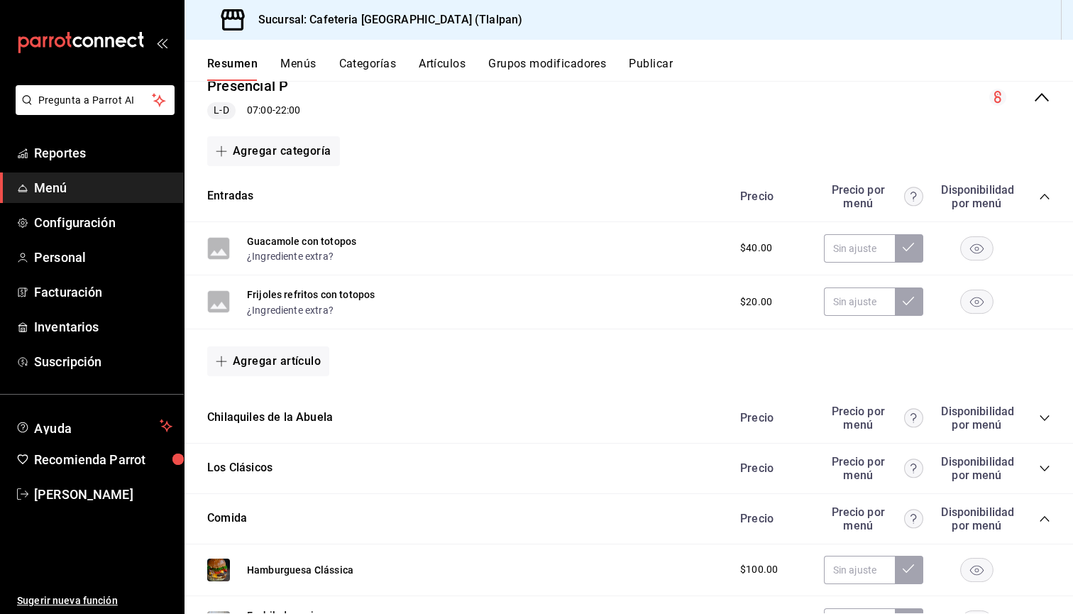
click at [1043, 414] on icon "collapse-category-row" at bounding box center [1044, 417] width 11 height 11
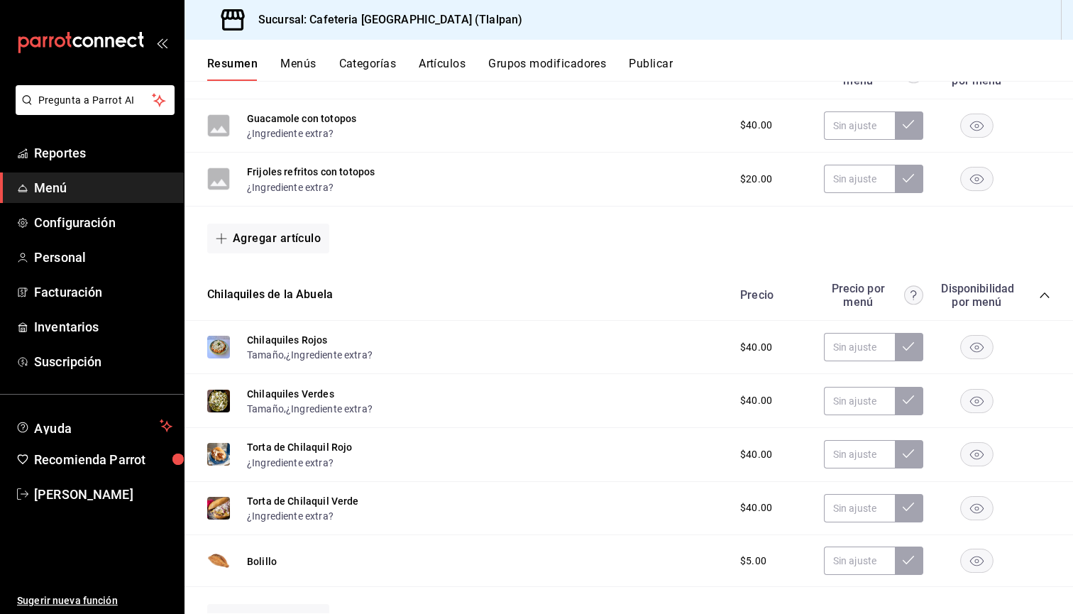
scroll to position [276, 0]
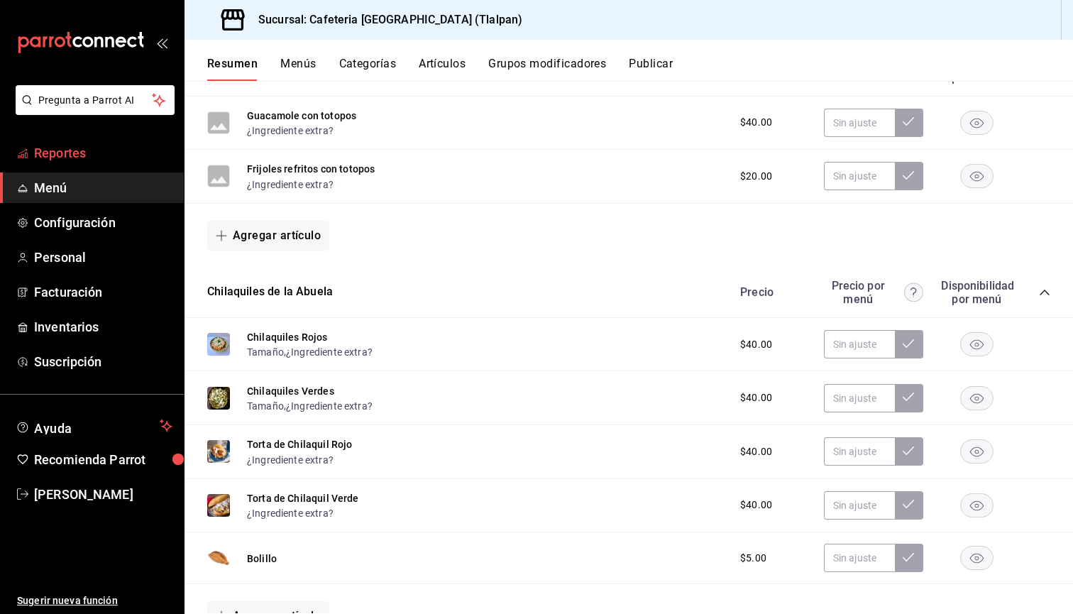
click at [96, 148] on span "Reportes" at bounding box center [103, 152] width 138 height 19
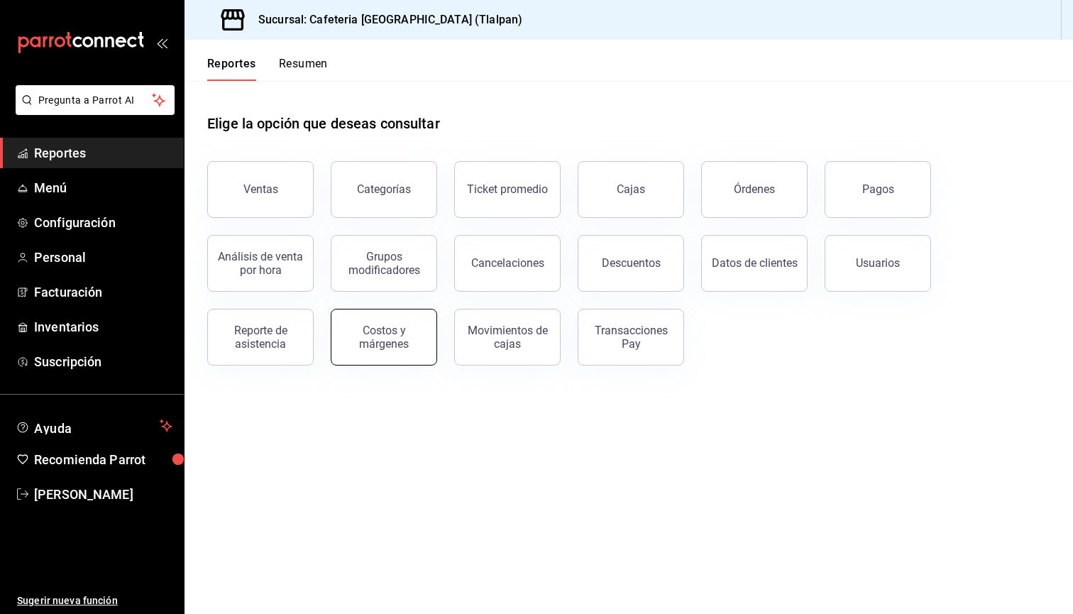
click at [373, 332] on div "Costos y márgenes" at bounding box center [384, 337] width 88 height 27
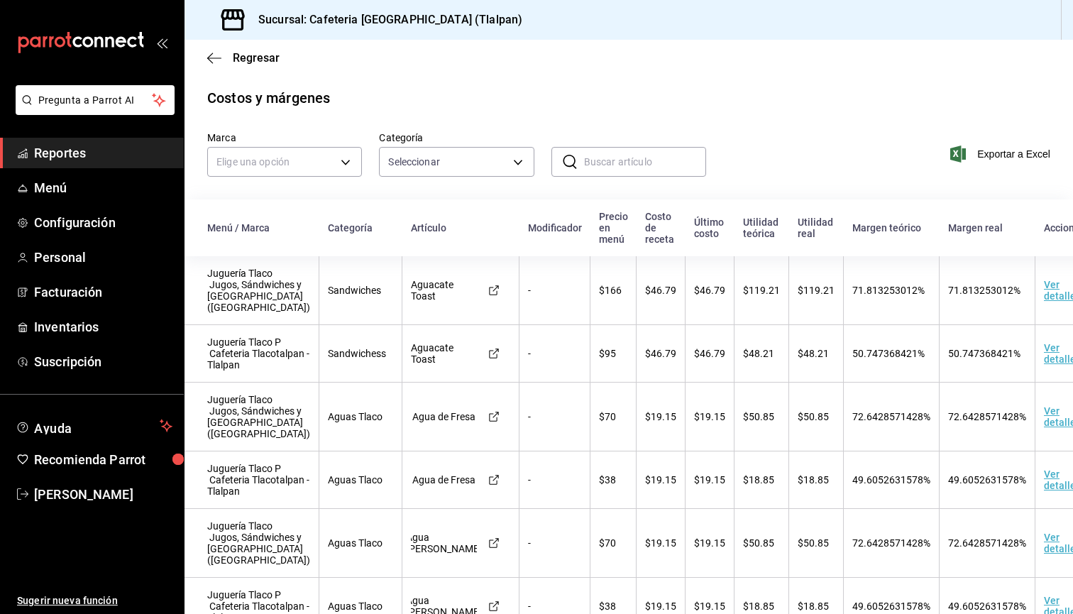
click at [615, 158] on input "text" at bounding box center [645, 162] width 122 height 28
type input "x"
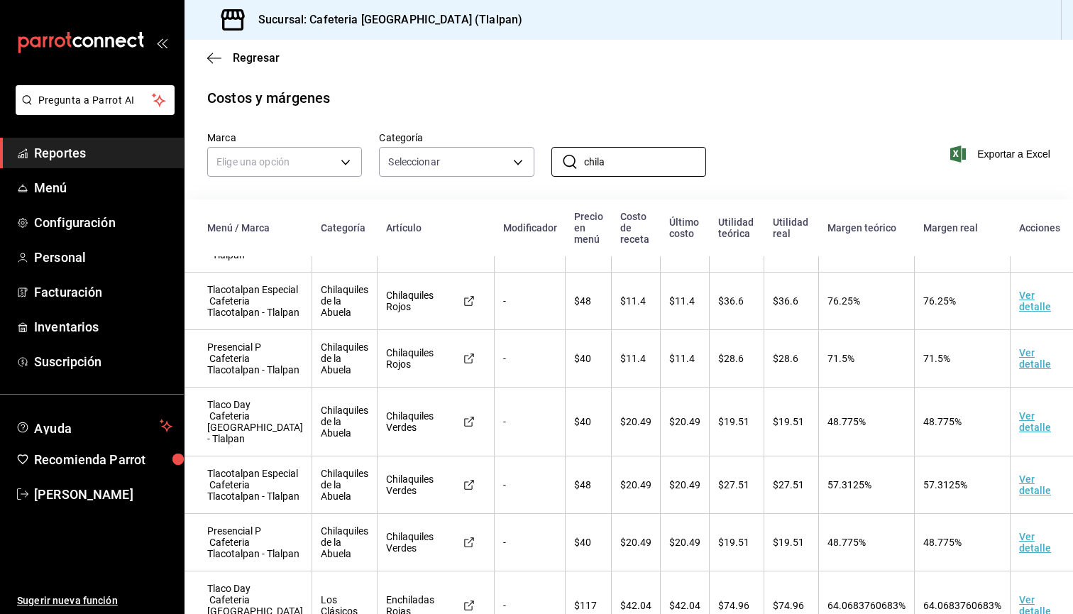
scroll to position [51, 0]
type input "chila"
click at [626, 458] on td "$20.49" at bounding box center [636, 423] width 49 height 69
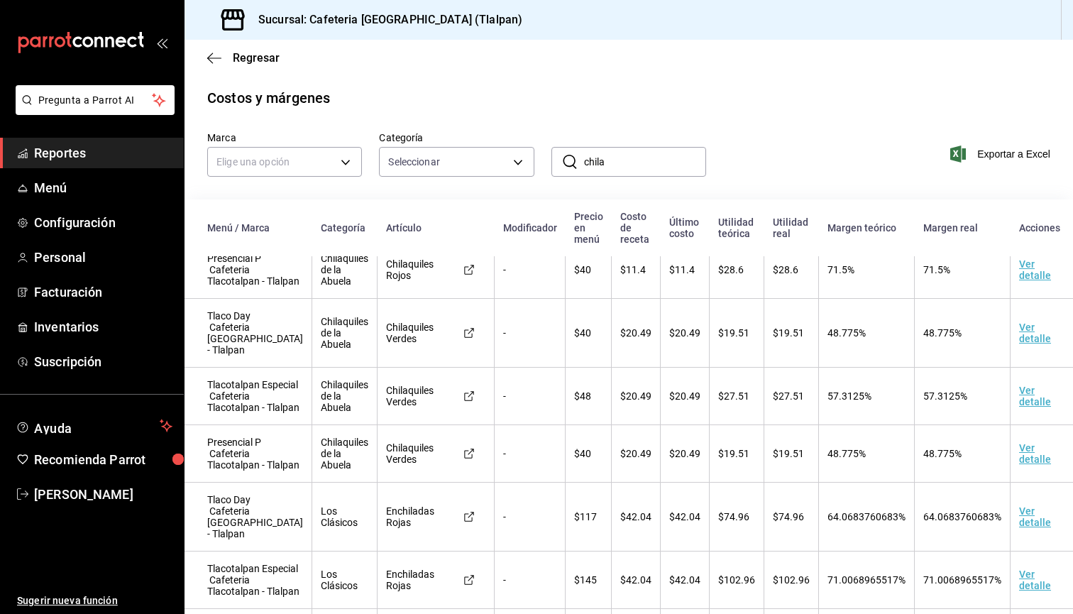
scroll to position [0, 0]
click at [213, 54] on icon "button" at bounding box center [214, 58] width 14 height 13
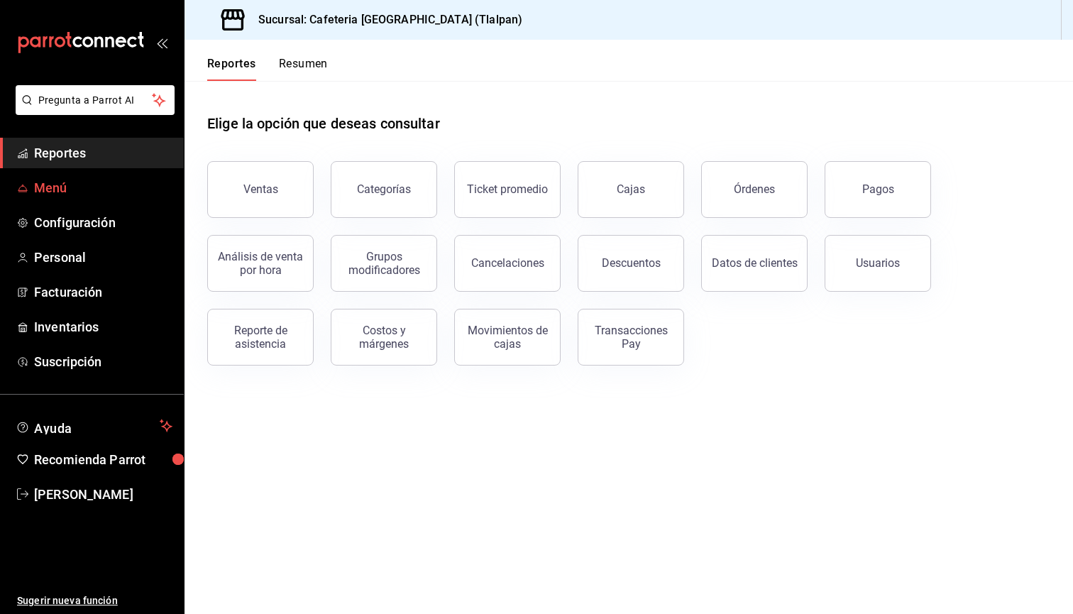
click at [31, 182] on link "Menú" at bounding box center [92, 187] width 184 height 31
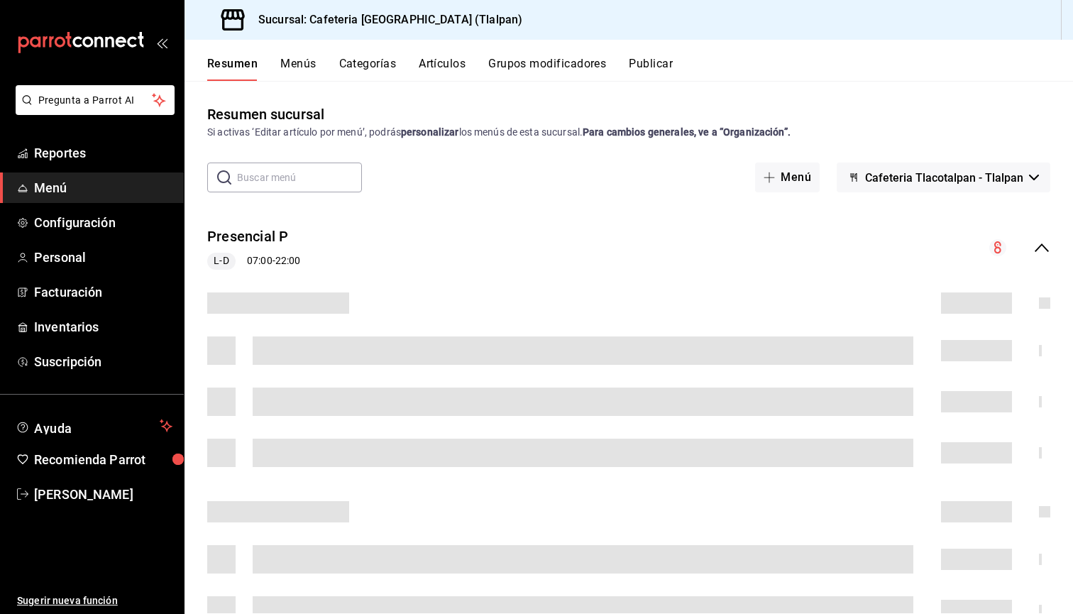
click at [299, 71] on button "Menús" at bounding box center [297, 69] width 35 height 24
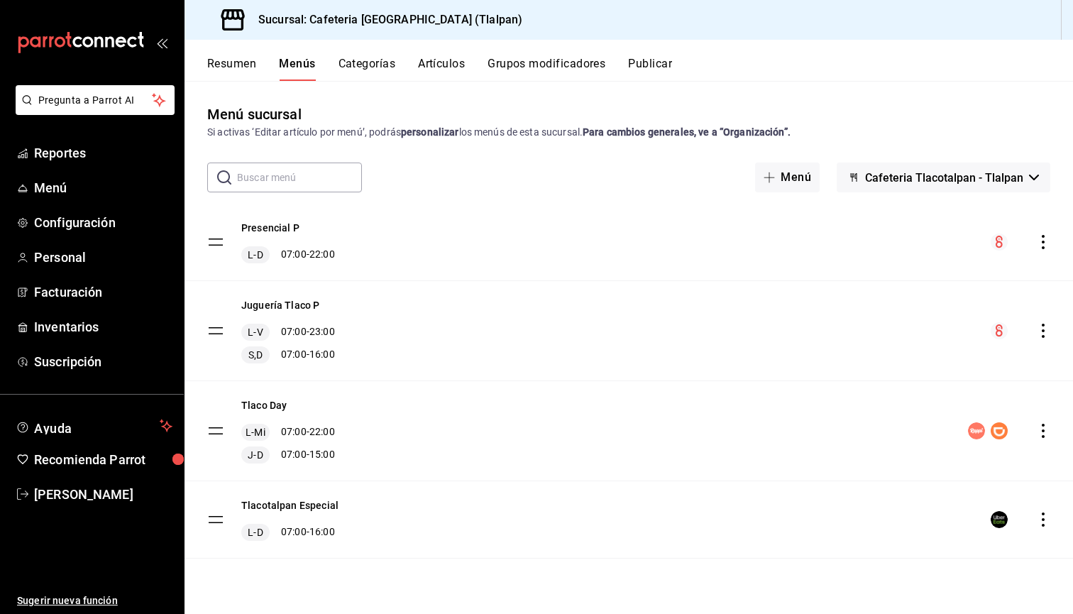
click at [434, 60] on button "Artículos" at bounding box center [441, 69] width 47 height 24
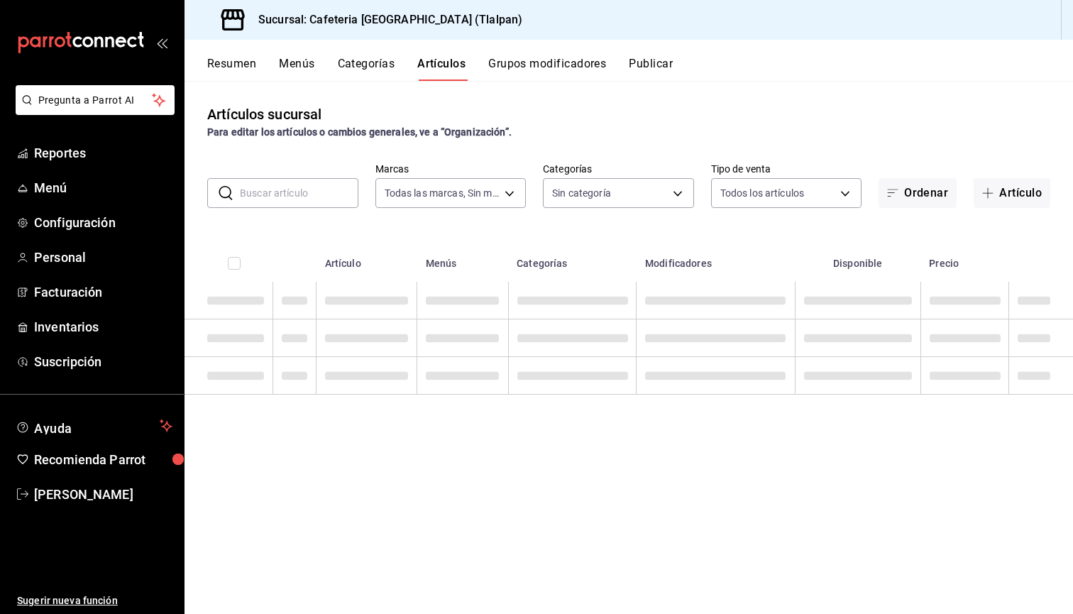
type input "ec576109-29d1-42df-b2ca-5becddbd2efe,3dfd9669-9911-4f47-a36d-8fb2dcc6eb36,e5a57…"
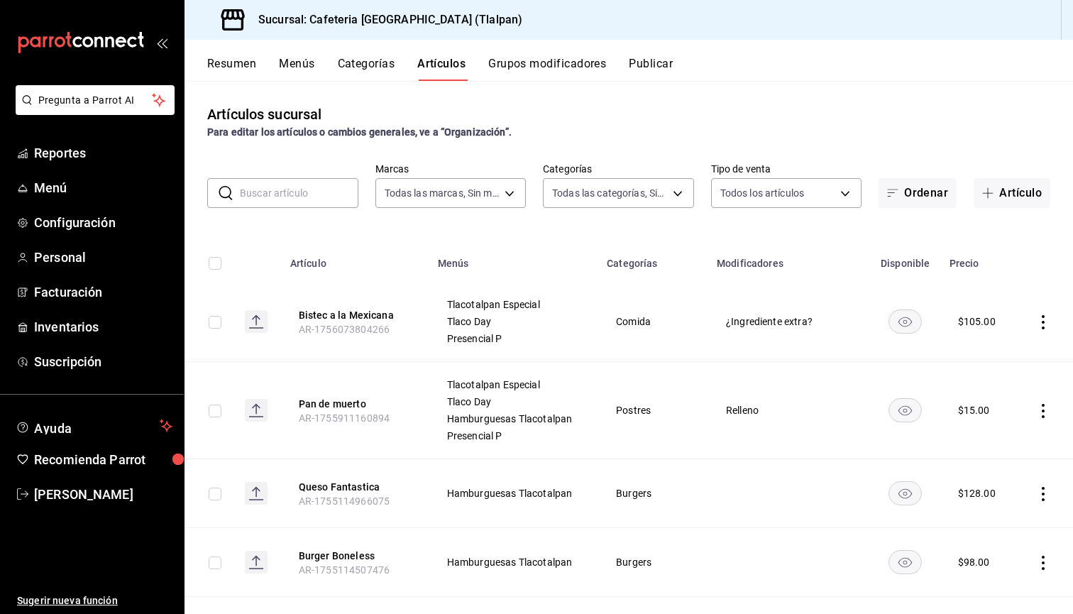
type input "657201d4-d6ef-4148-94c8-ccd00e340086,2df64931-09e0-4952-9b1e-a15b872a294e,3f7d6…"
click at [310, 191] on input "text" at bounding box center [299, 193] width 119 height 28
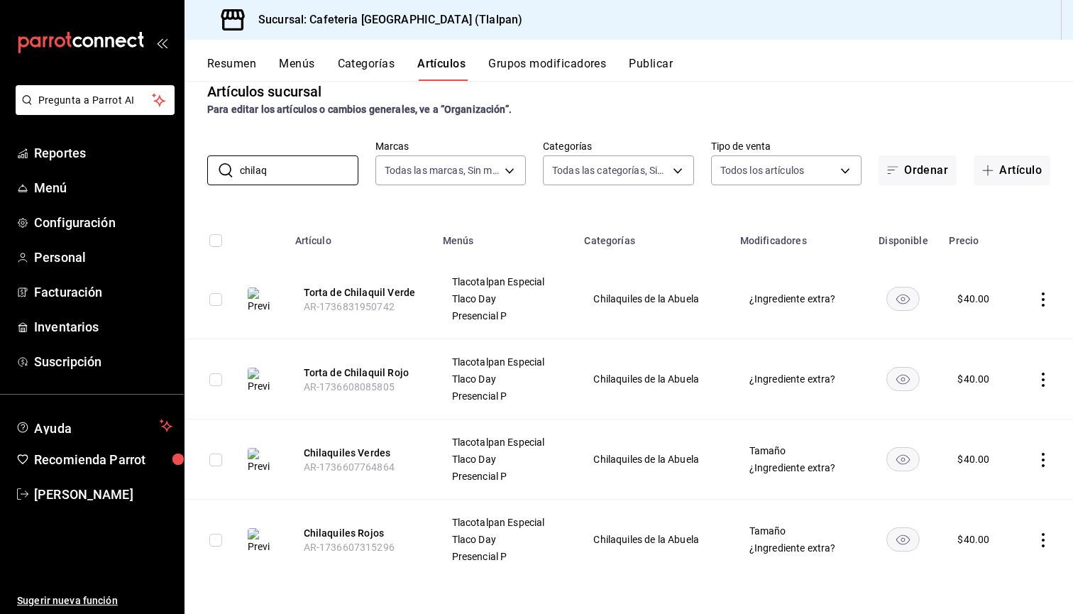
scroll to position [23, 0]
type input "chilaq"
click at [1038, 456] on icon "actions" at bounding box center [1043, 460] width 14 height 14
click at [996, 488] on span "Editar" at bounding box center [1000, 492] width 37 height 15
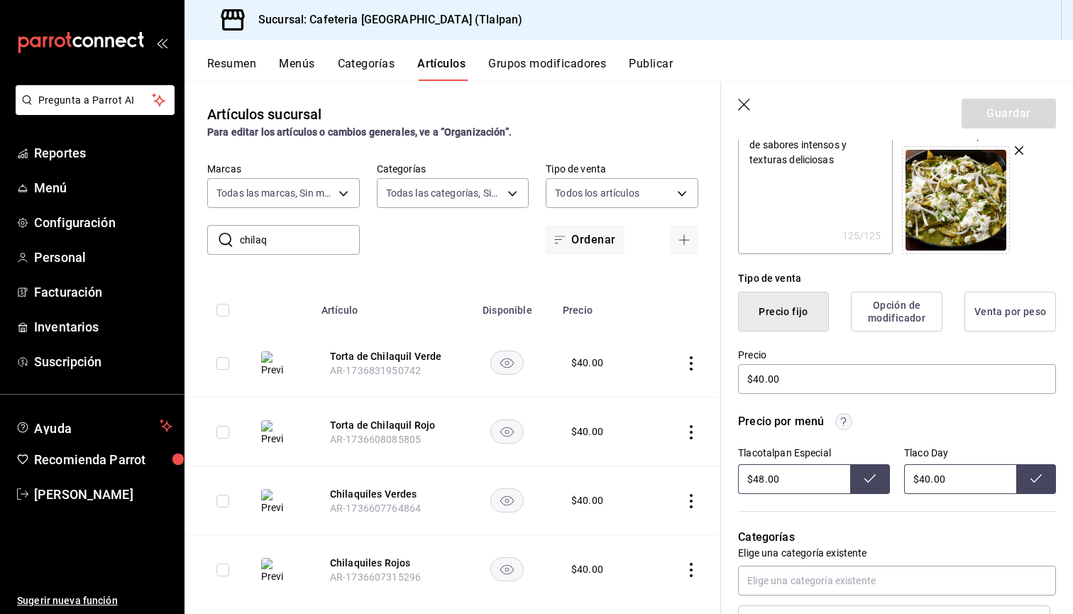
scroll to position [231, 0]
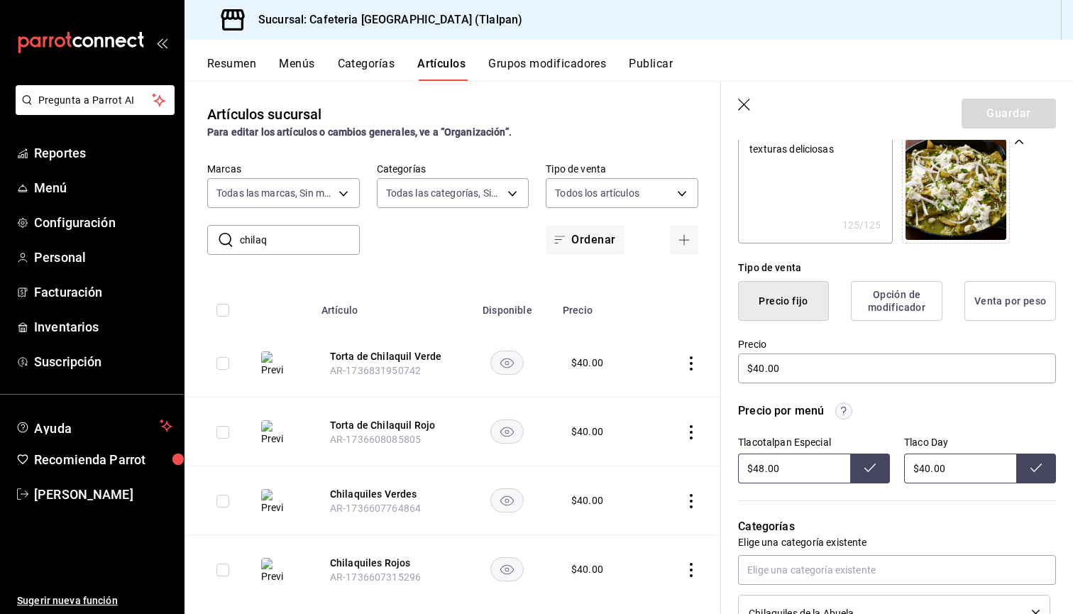
click at [764, 465] on input "$48.00" at bounding box center [794, 469] width 112 height 30
type input "$4.00"
type input "$68.00"
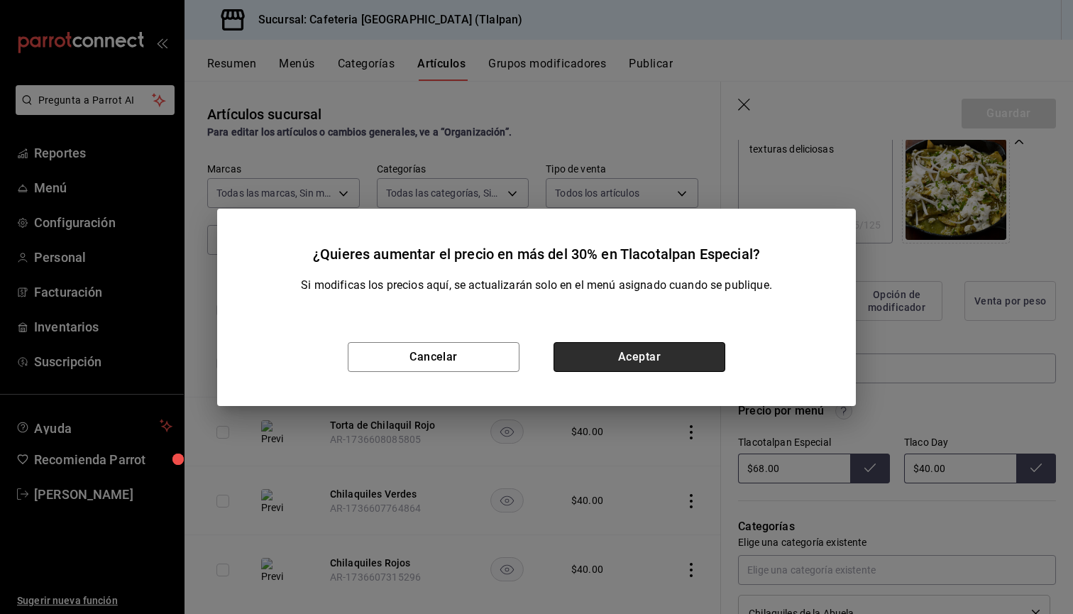
click at [700, 369] on button "Aceptar" at bounding box center [640, 357] width 172 height 30
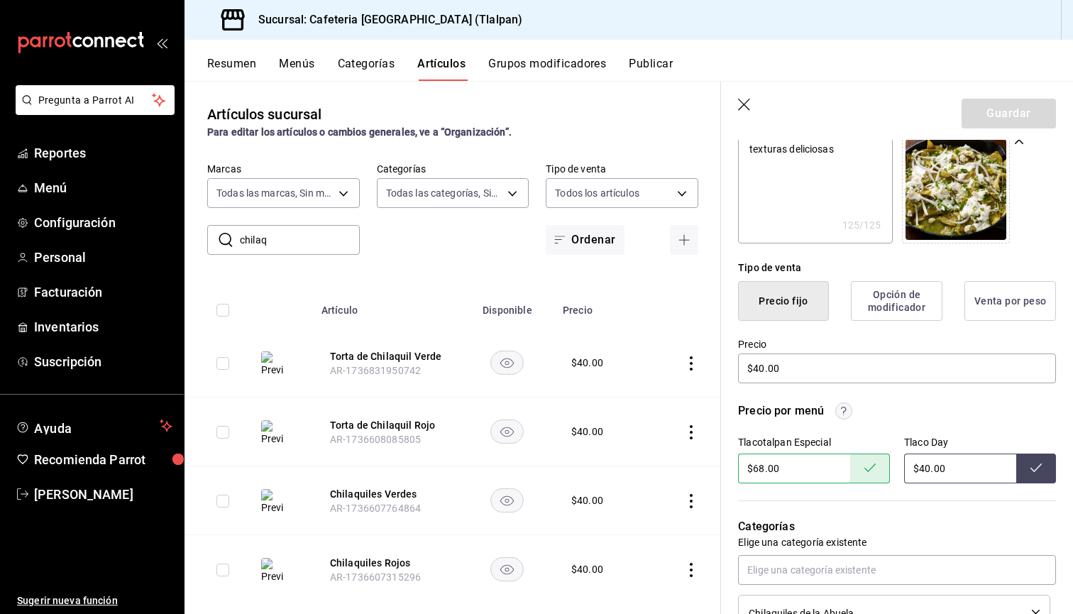
click at [927, 469] on input "$40.00" at bounding box center [960, 469] width 112 height 30
type input "$54.00"
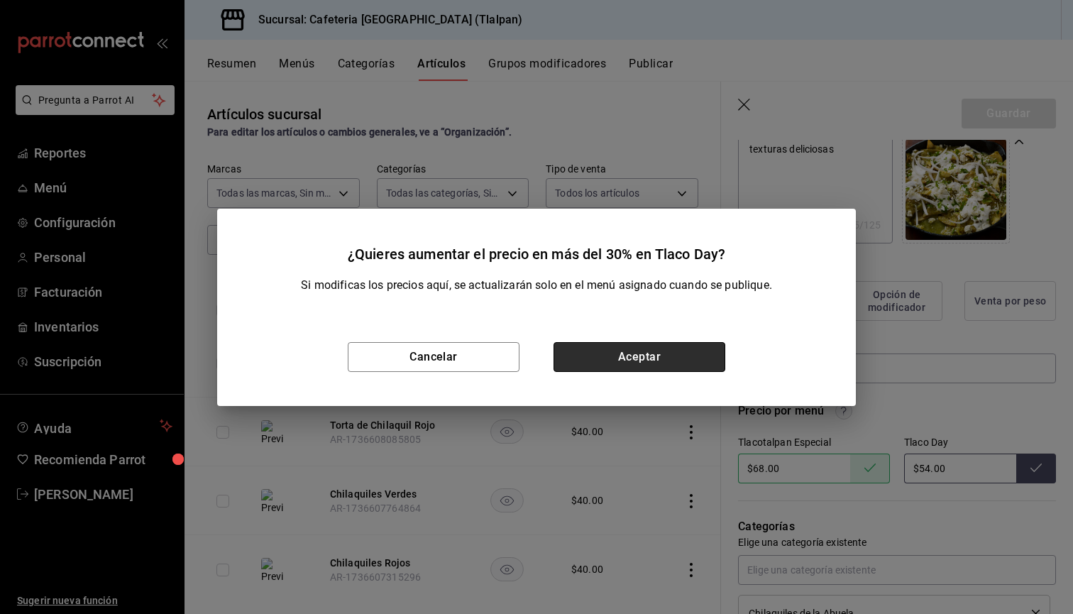
click at [693, 367] on button "Aceptar" at bounding box center [640, 357] width 172 height 30
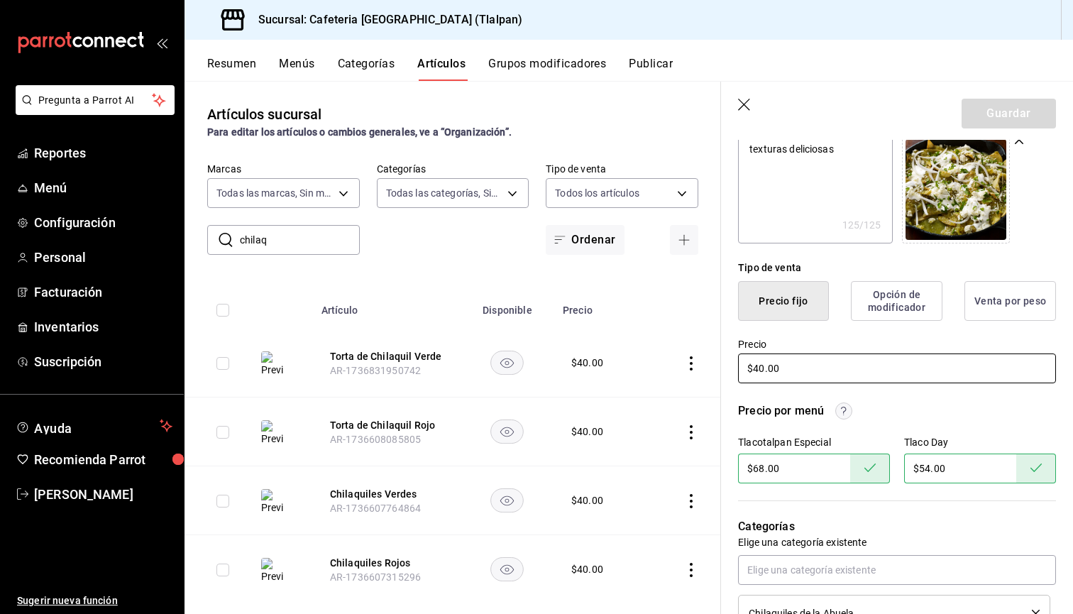
click at [762, 370] on input "$40.00" at bounding box center [897, 368] width 318 height 30
type textarea "x"
type input "$4.00"
type textarea "x"
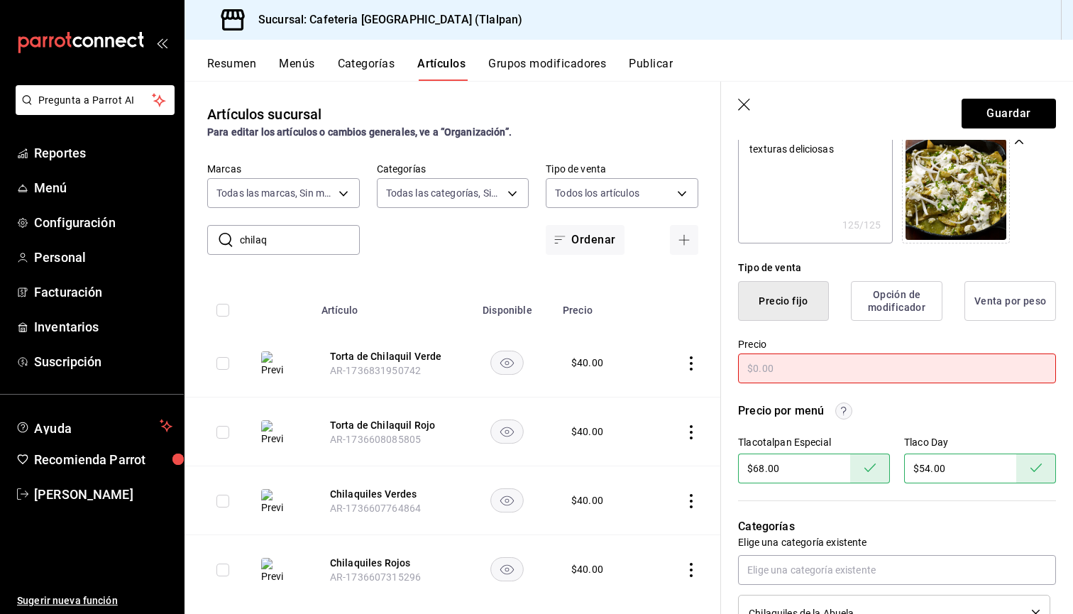
type textarea "x"
type input "$5.00"
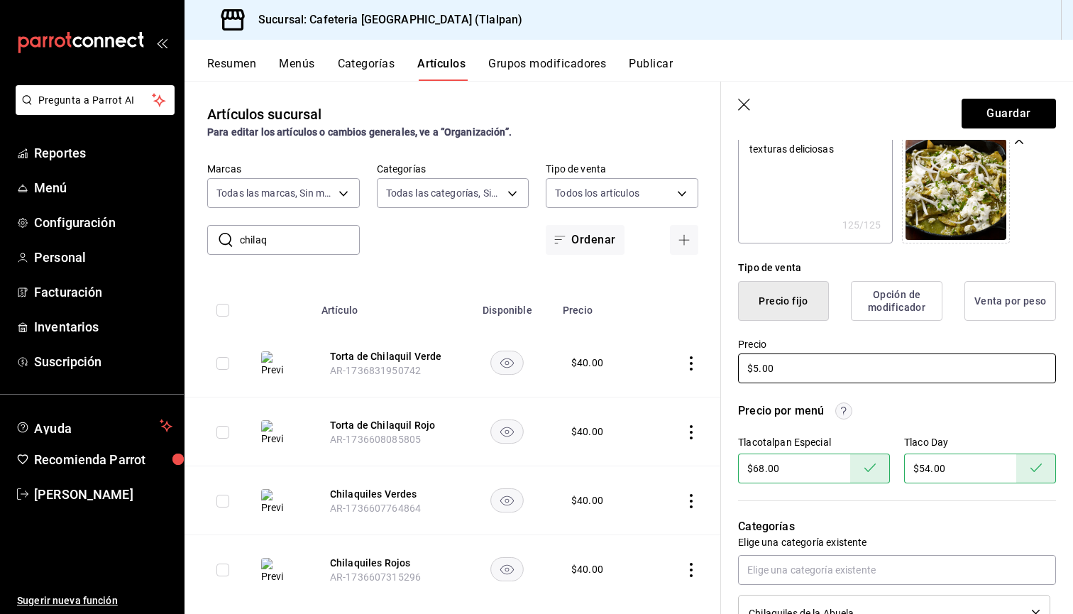
type textarea "x"
type input "$55.00"
click at [930, 466] on input "$54.00" at bounding box center [960, 469] width 112 height 30
type input "$56.00"
click at [766, 373] on input "$55.00" at bounding box center [897, 368] width 318 height 30
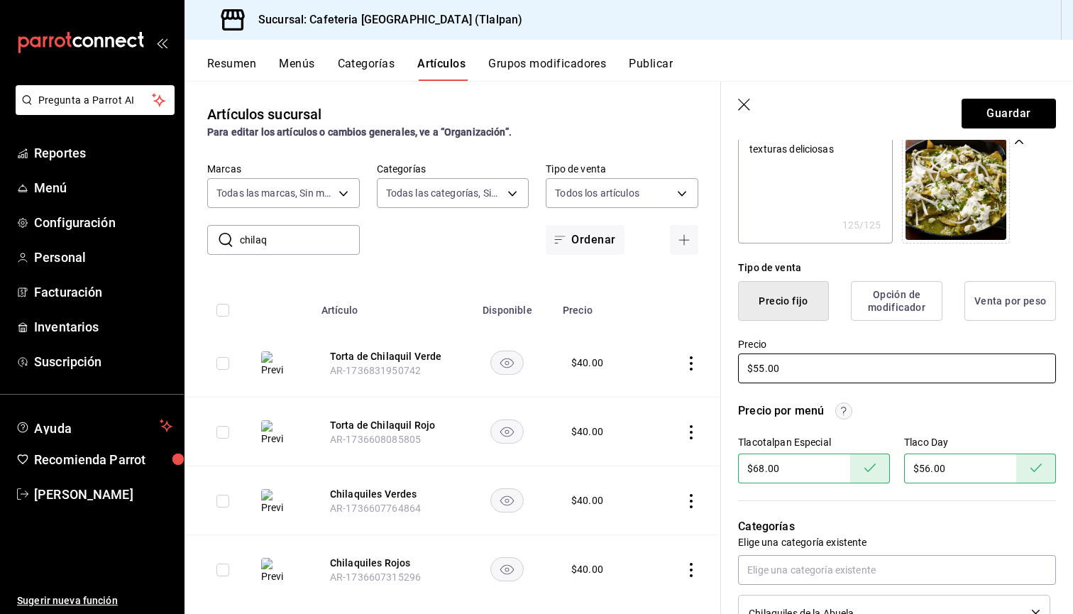
type textarea "x"
type input "$5.00"
type textarea "x"
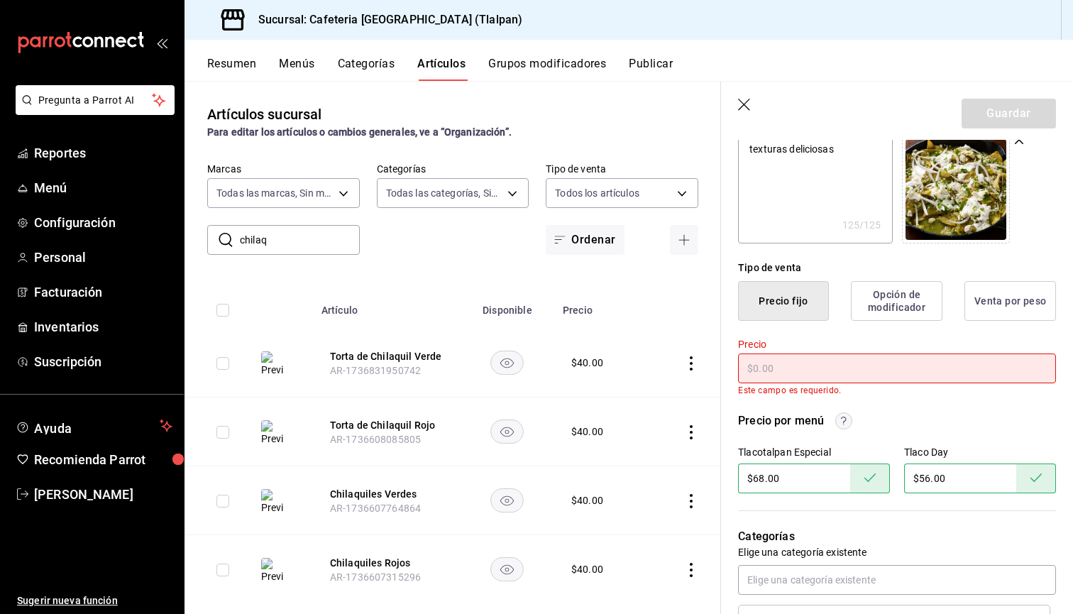
type textarea "x"
type input "$6.00"
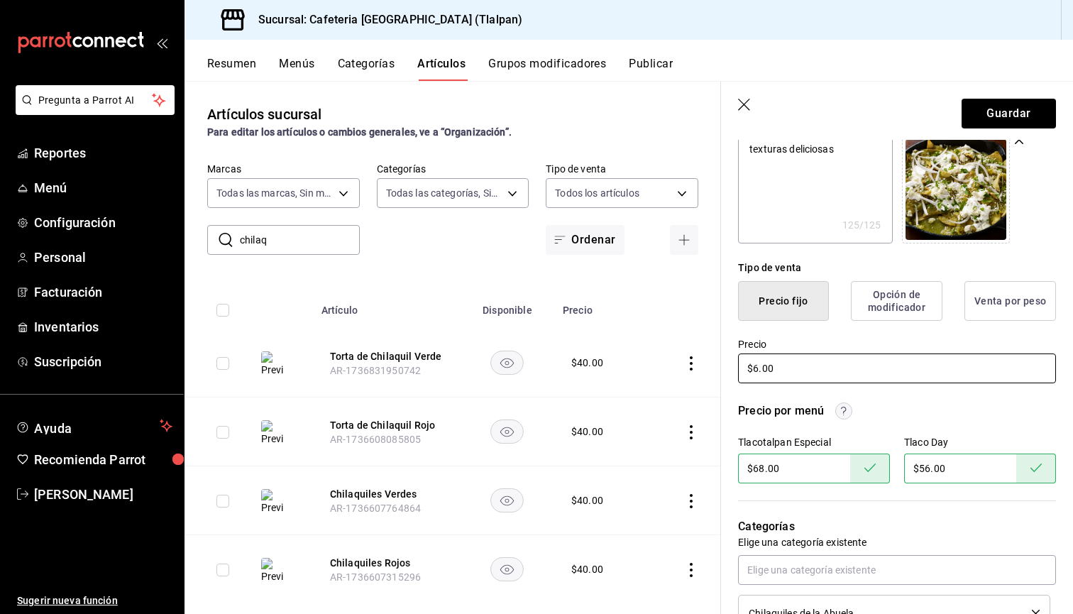
type textarea "x"
type input "$60.00"
click at [999, 126] on button "Guardar" at bounding box center [1009, 114] width 94 height 30
type textarea "x"
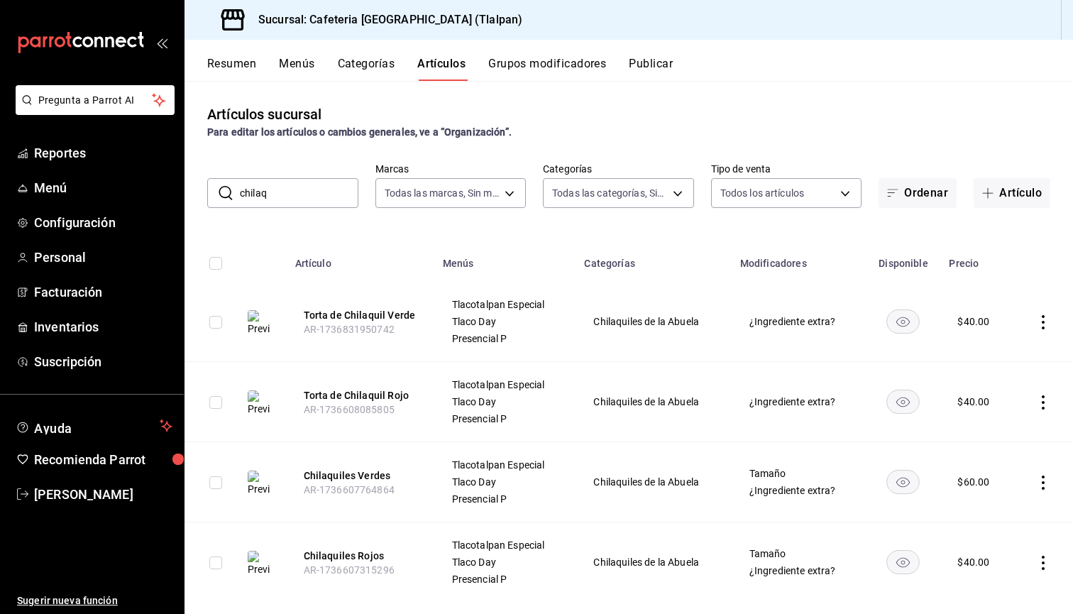
click at [1043, 563] on icon "actions" at bounding box center [1043, 563] width 3 height 14
click at [991, 518] on span "Editar" at bounding box center [1000, 518] width 37 height 15
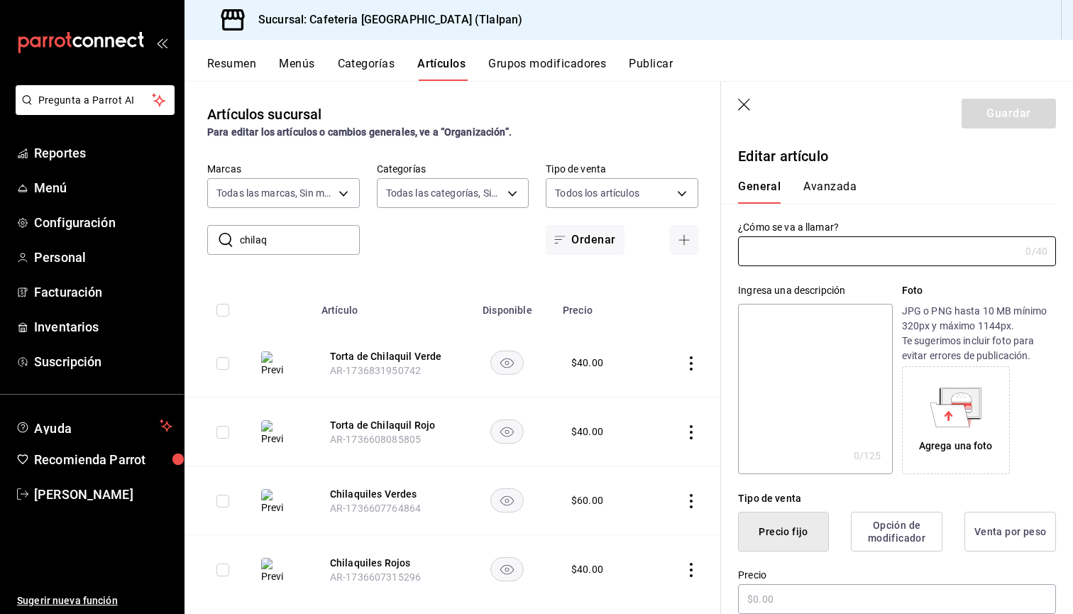
type input "Chilaquiles Rojos"
type textarea "Tortillas crujientes bañadas en salsa de jitomate suave y ligeramente picante, …"
type textarea "x"
type input "$40.00"
type input "AR-1736607315296"
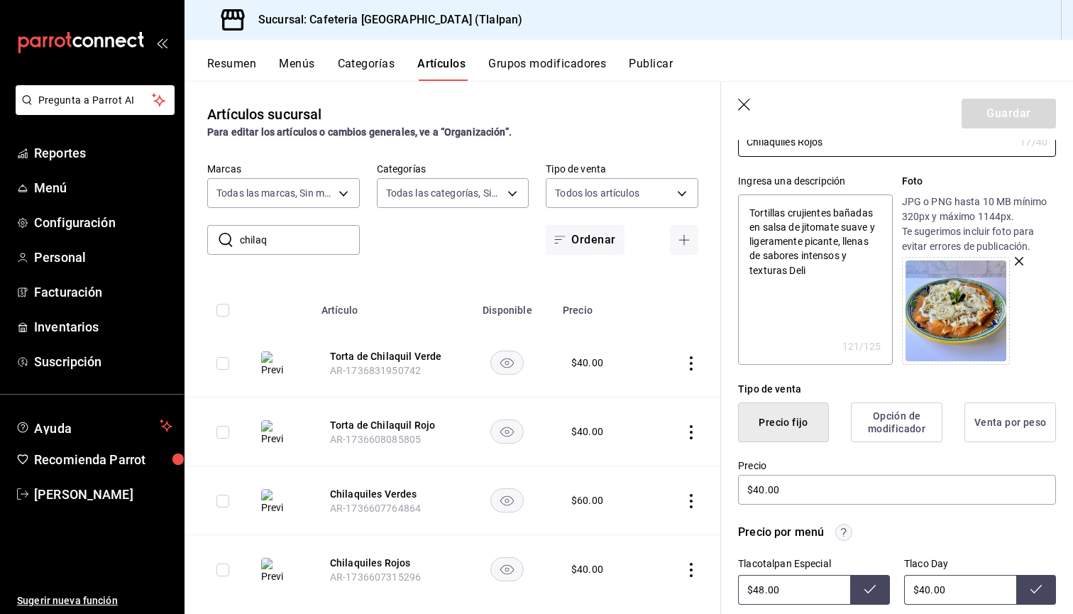
scroll to position [228, 0]
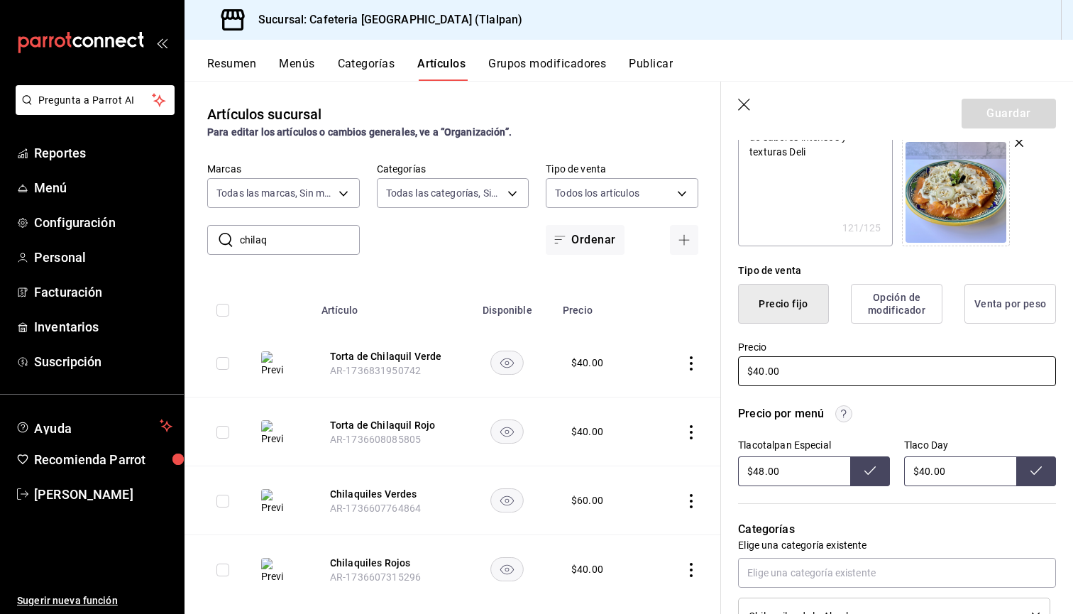
click at [755, 370] on input "$40.00" at bounding box center [897, 371] width 318 height 30
type textarea "x"
type input "$0.00"
type textarea "x"
type input "$60.00"
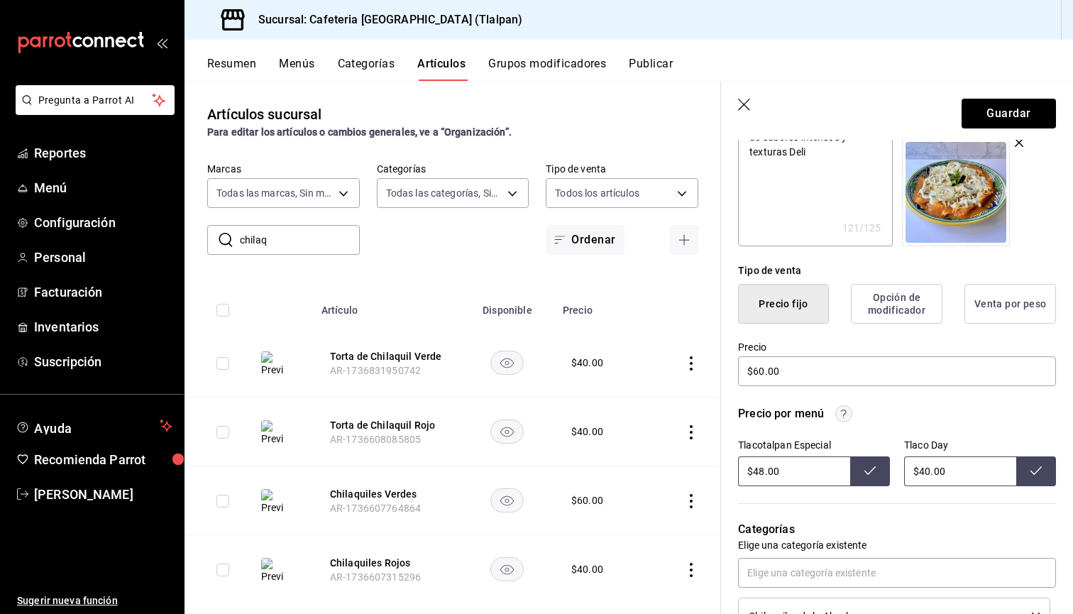
click at [761, 473] on input "$48.00" at bounding box center [794, 471] width 112 height 30
click at [849, 473] on input "$68.00" at bounding box center [794, 471] width 112 height 30
type input "$68.00"
click at [861, 473] on button at bounding box center [870, 471] width 40 height 30
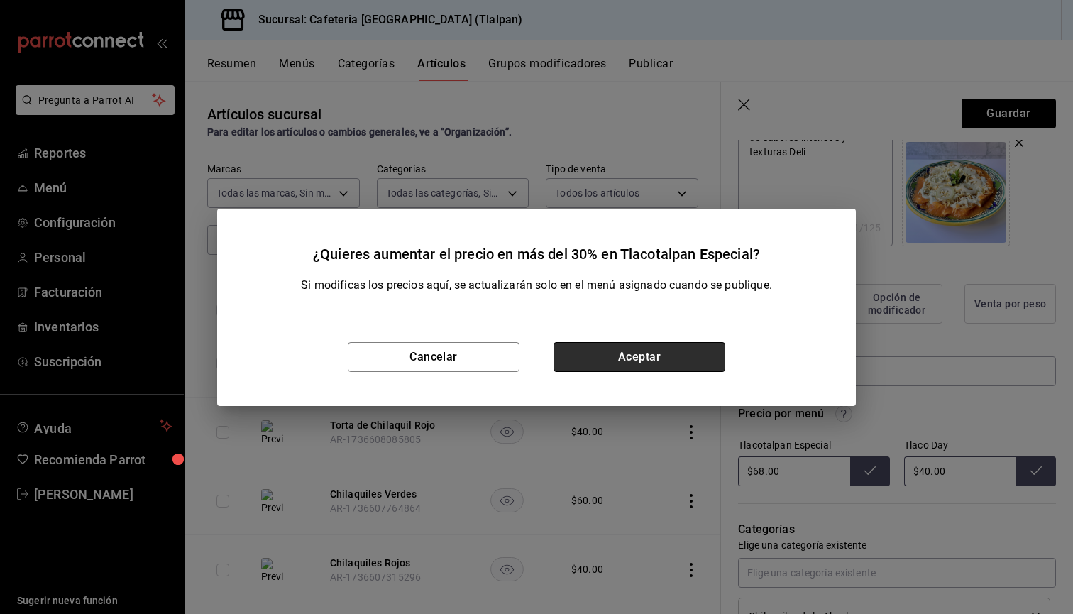
click at [642, 363] on button "Aceptar" at bounding box center [640, 357] width 172 height 30
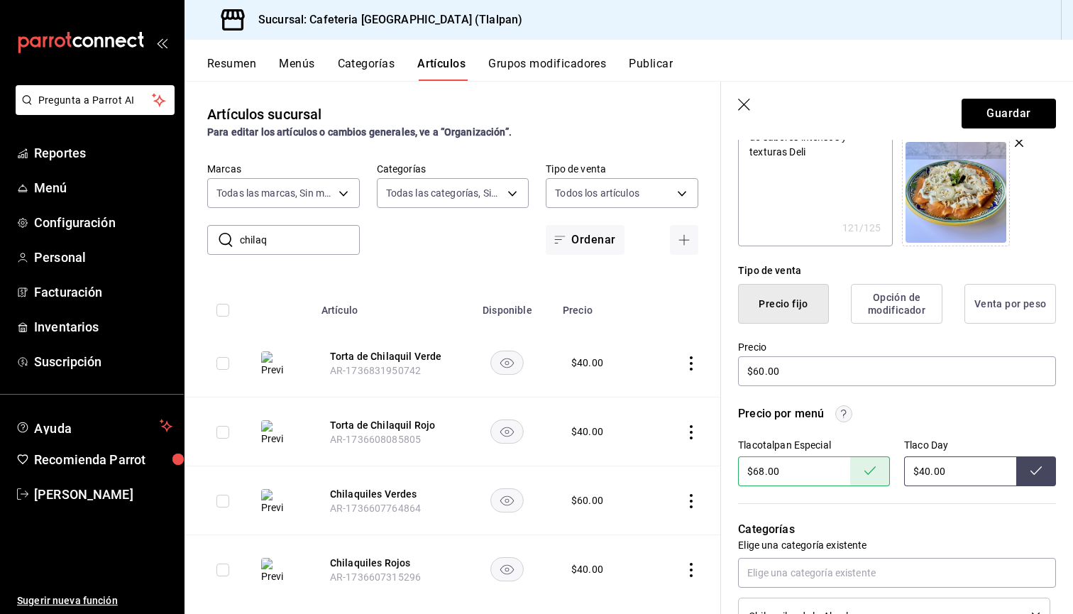
click at [928, 471] on input "$40.00" at bounding box center [960, 471] width 112 height 30
type input "$4.00"
type input "$56.00"
click at [1011, 118] on button "Guardar" at bounding box center [1009, 114] width 94 height 30
type textarea "x"
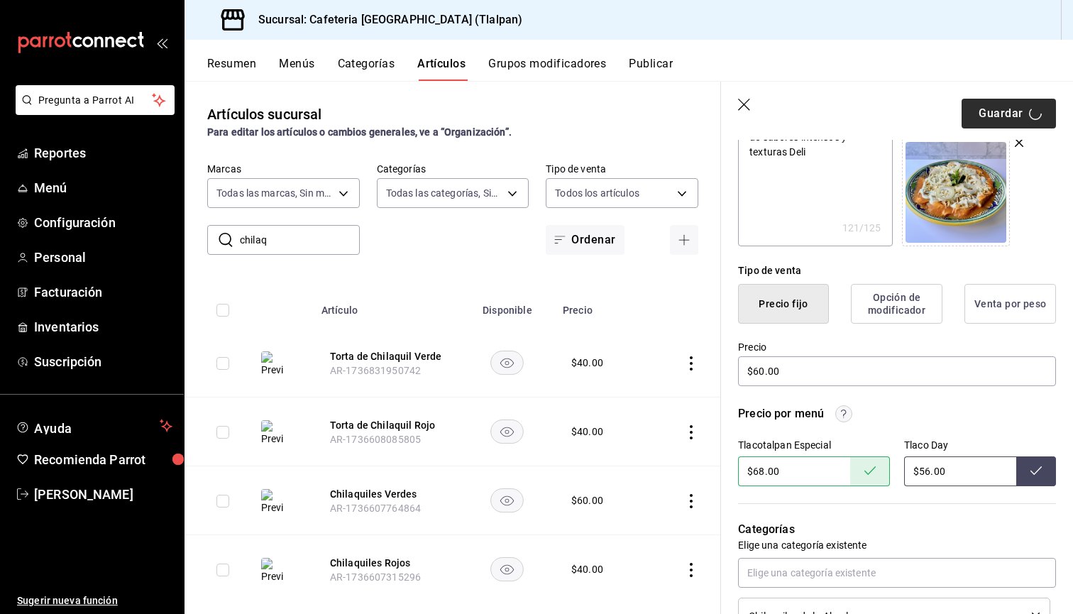
type input "$40.00"
type textarea "x"
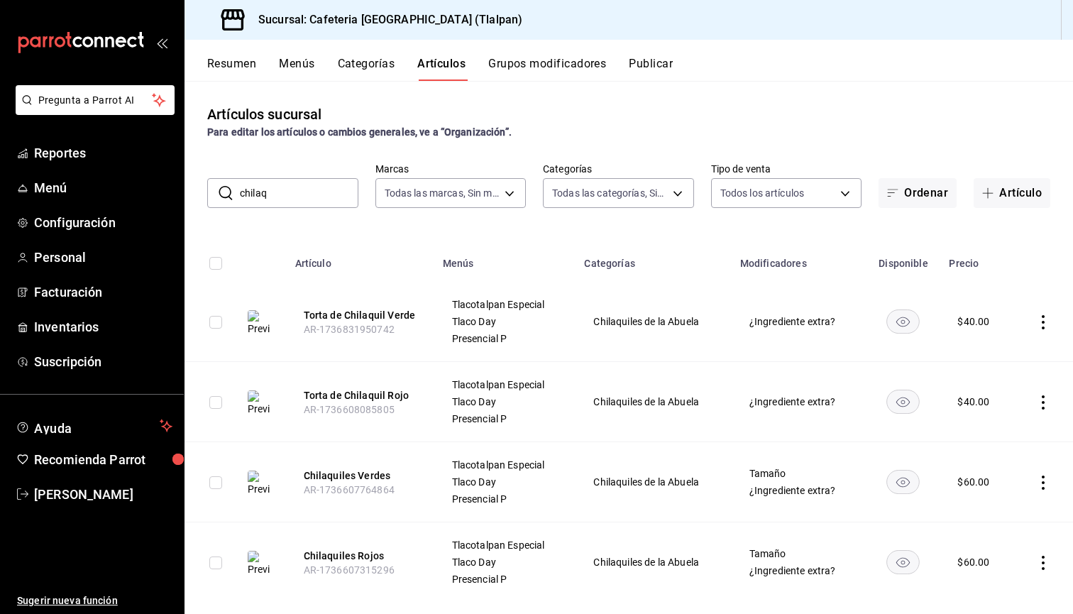
click at [1039, 319] on icon "actions" at bounding box center [1043, 322] width 14 height 14
click at [1011, 348] on span "Editar" at bounding box center [1000, 355] width 37 height 15
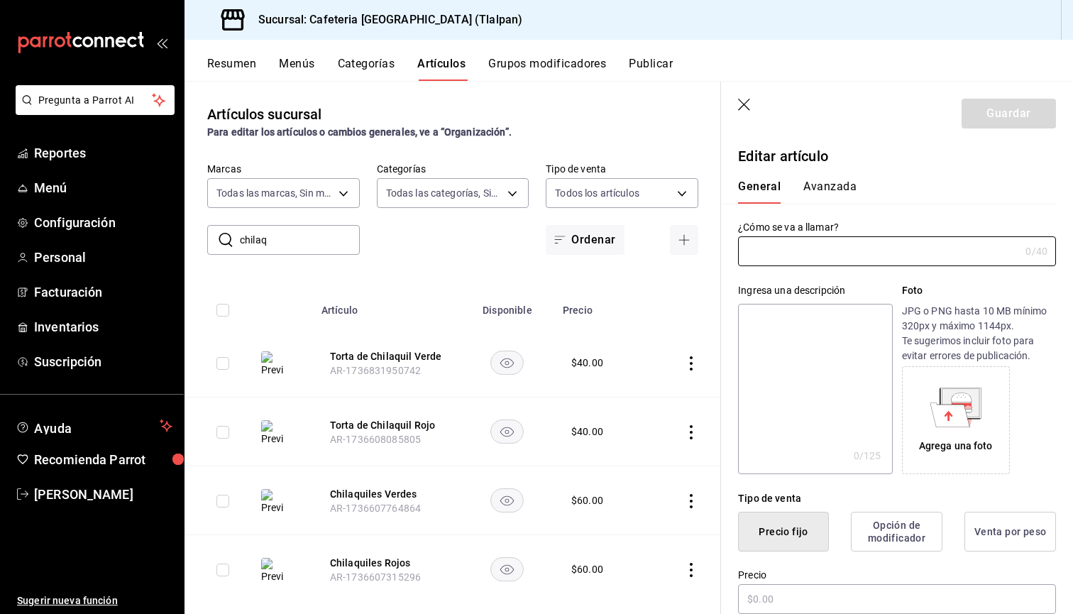
type input "Torta de Chilaquil Verde"
type textarea "Chilaquiles verdes con frijoles, crema y queso dentro de un bolillo crujiente. …"
type textarea "x"
type input "AR-1736831950742"
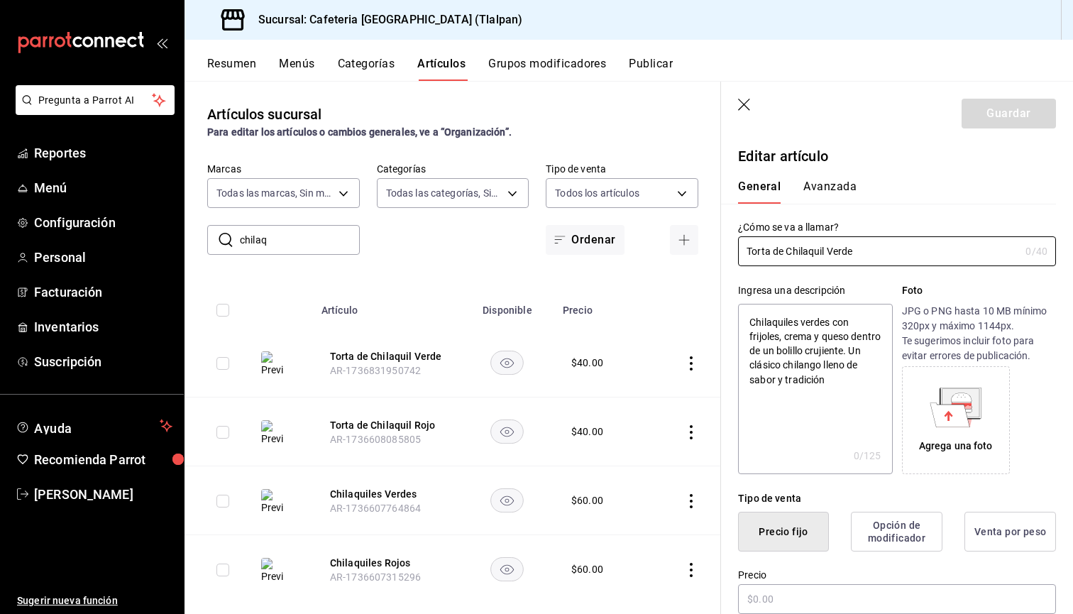
type textarea "x"
type input "$40.00"
radio input "false"
radio input "true"
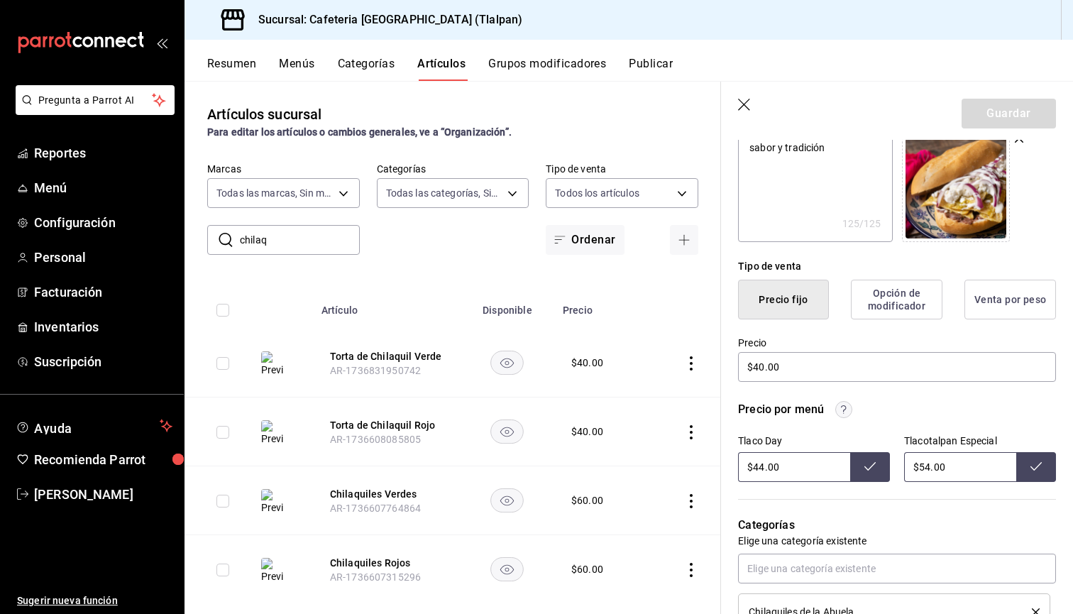
scroll to position [245, 0]
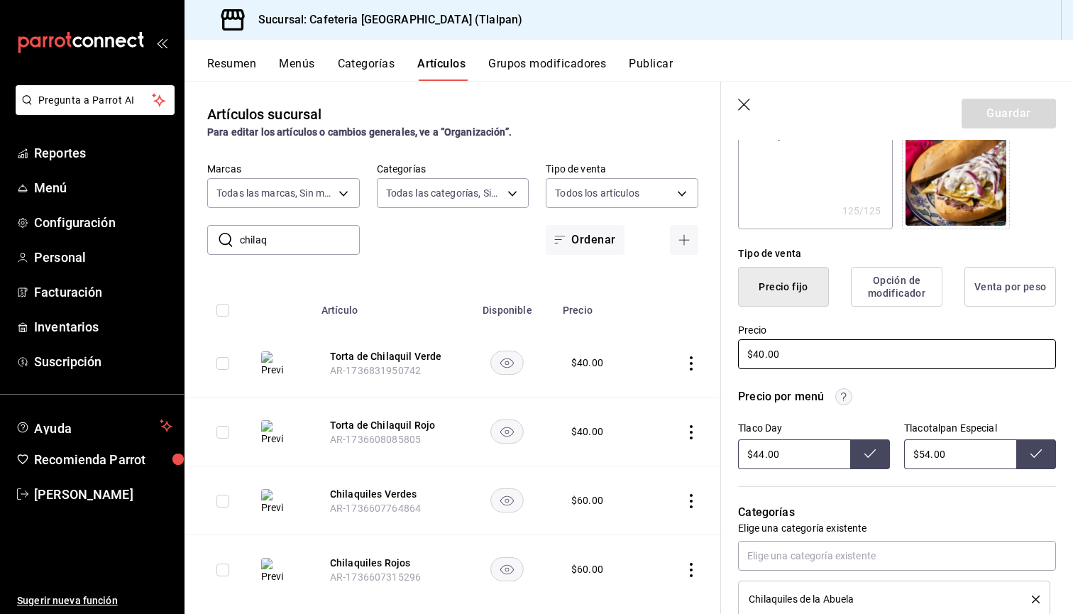
click at [761, 356] on input "$40.00" at bounding box center [897, 354] width 318 height 30
type textarea "x"
type input "$0.00"
type textarea "x"
type input "$50.00"
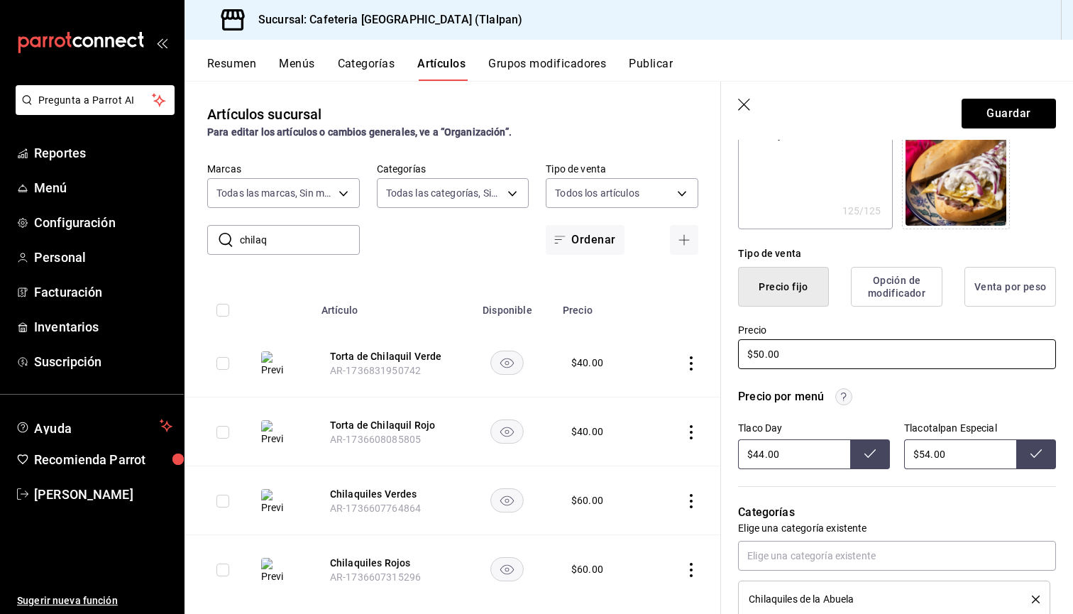
type textarea "x"
type input "$500.00"
type textarea "x"
type input "$50.00"
click at [930, 449] on input "$54.00" at bounding box center [960, 454] width 112 height 30
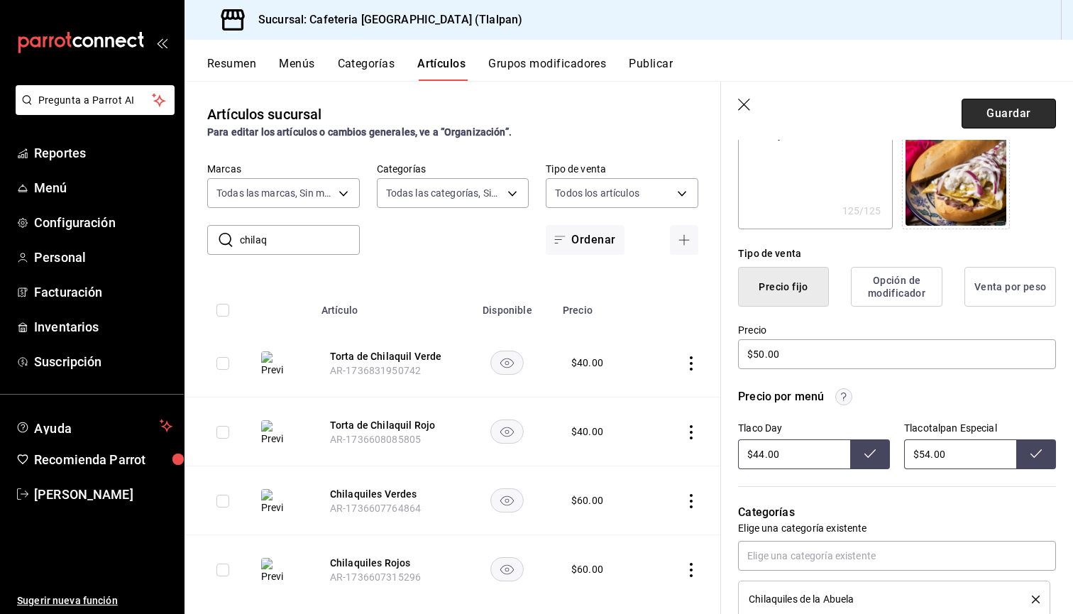
click at [982, 113] on button "Guardar" at bounding box center [1009, 114] width 94 height 30
type textarea "x"
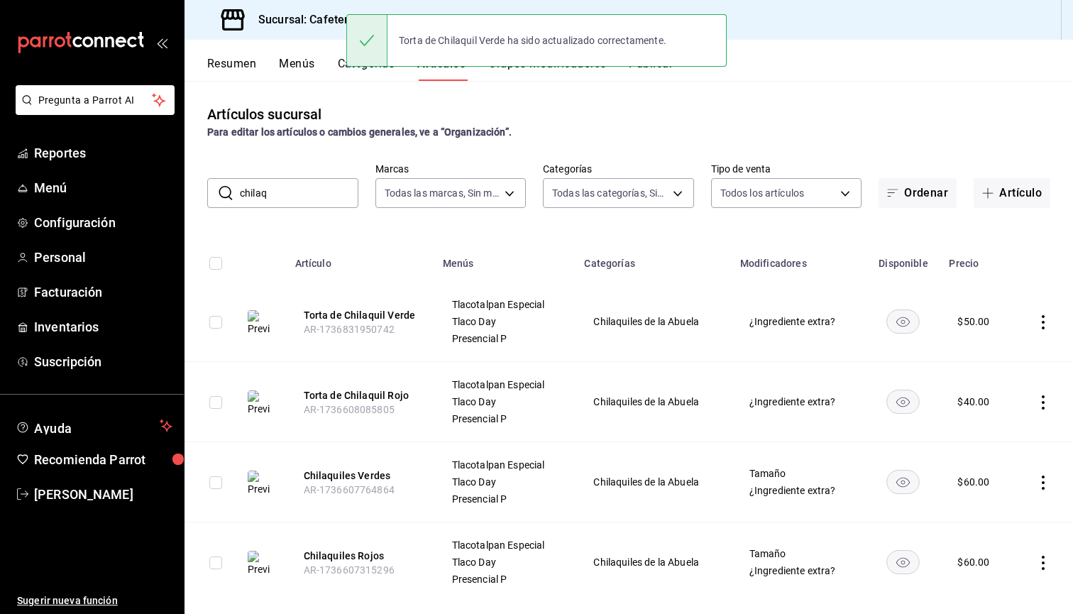
click at [1046, 407] on icon "actions" at bounding box center [1043, 402] width 14 height 14
click at [994, 427] on li "Editar" at bounding box center [987, 435] width 85 height 29
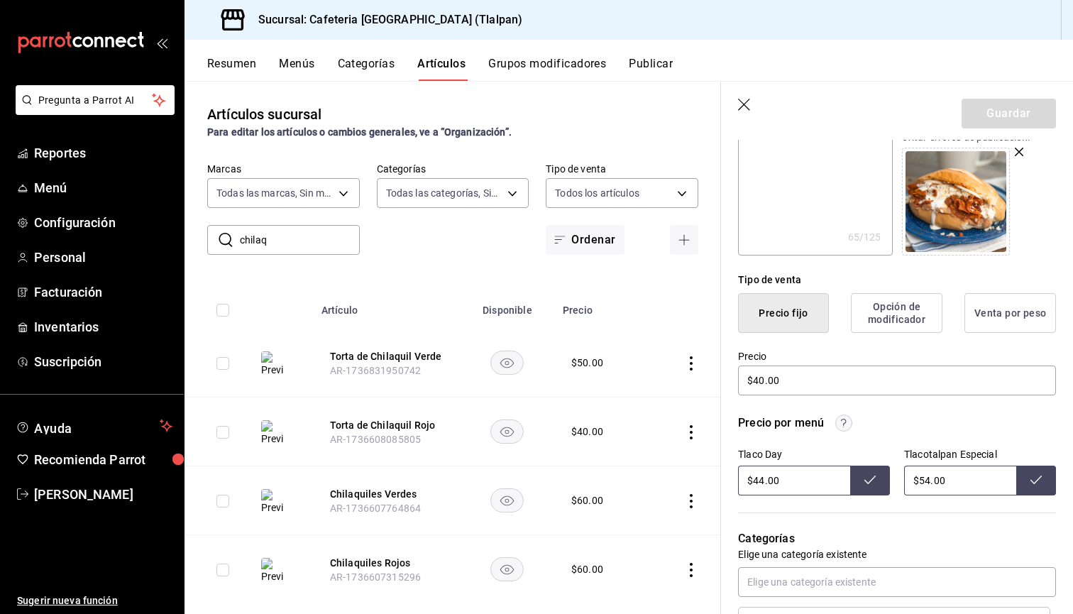
scroll to position [272, 0]
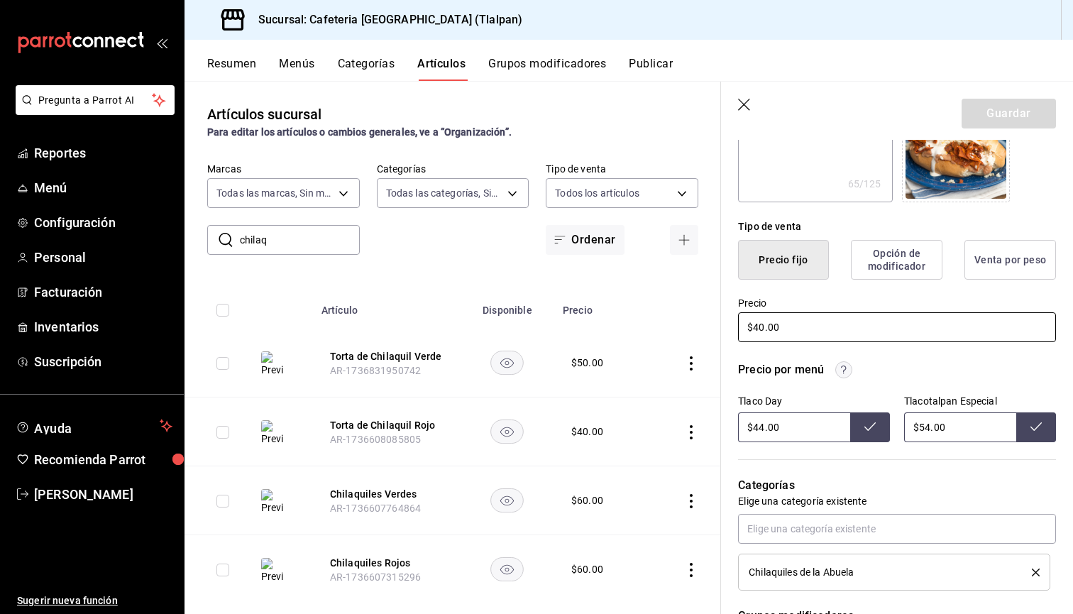
click at [761, 329] on input "$40.00" at bounding box center [897, 327] width 318 height 30
type textarea "x"
type input "$0.00"
type textarea "x"
type input "$50.00"
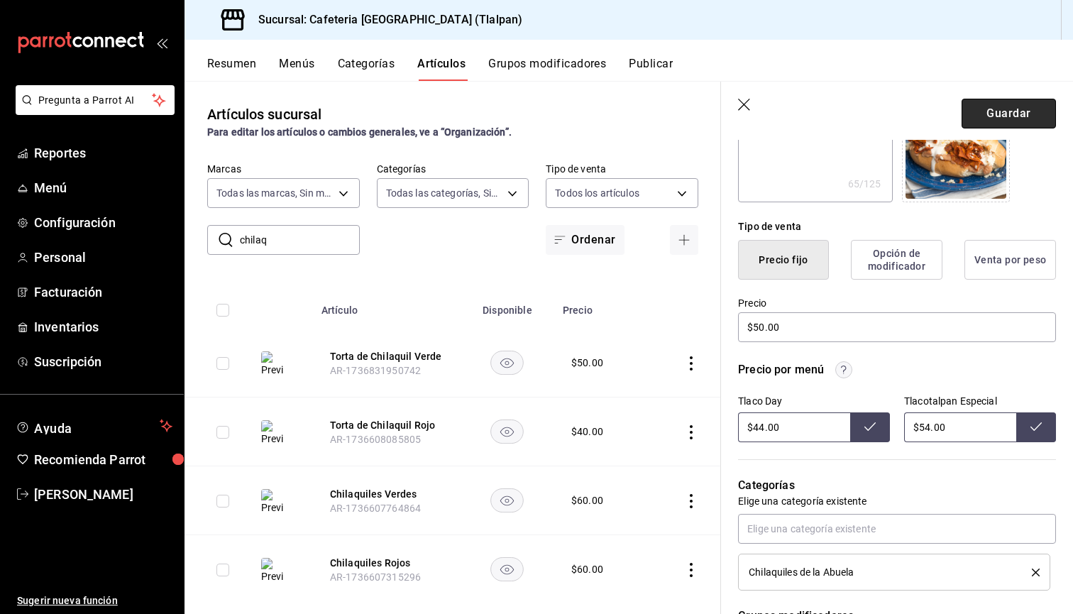
click at [1009, 108] on button "Guardar" at bounding box center [1009, 114] width 94 height 30
type textarea "x"
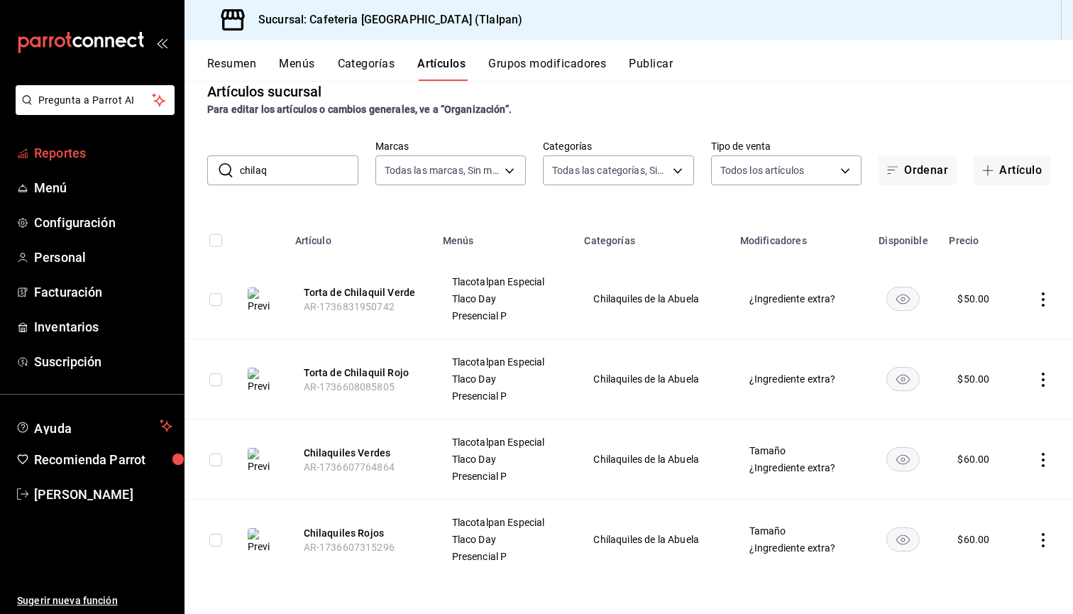
click at [50, 160] on span "Reportes" at bounding box center [103, 152] width 138 height 19
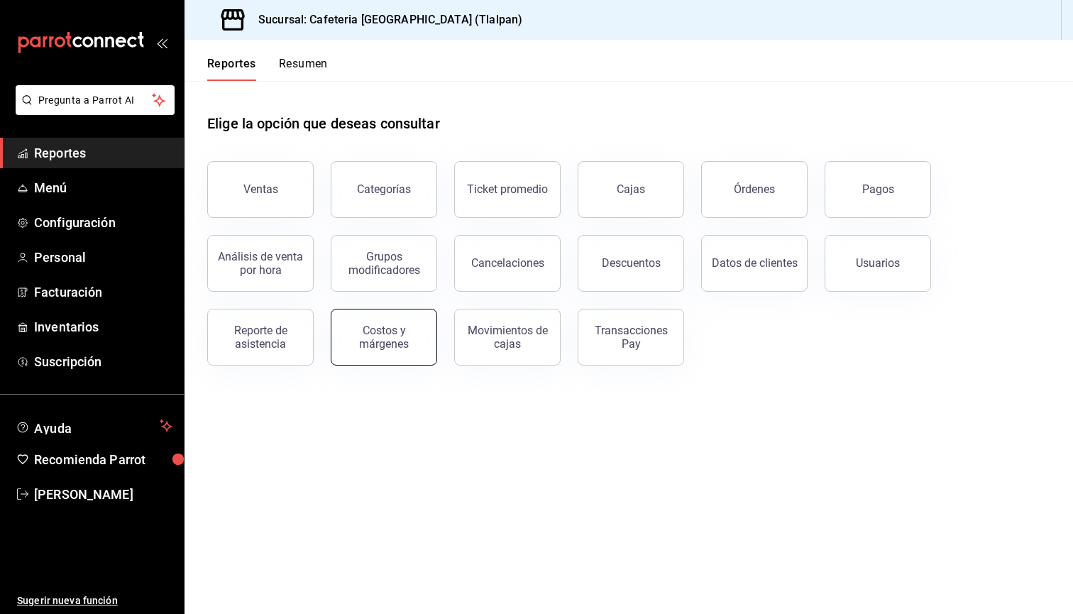
click at [395, 339] on div "Costos y márgenes" at bounding box center [384, 337] width 88 height 27
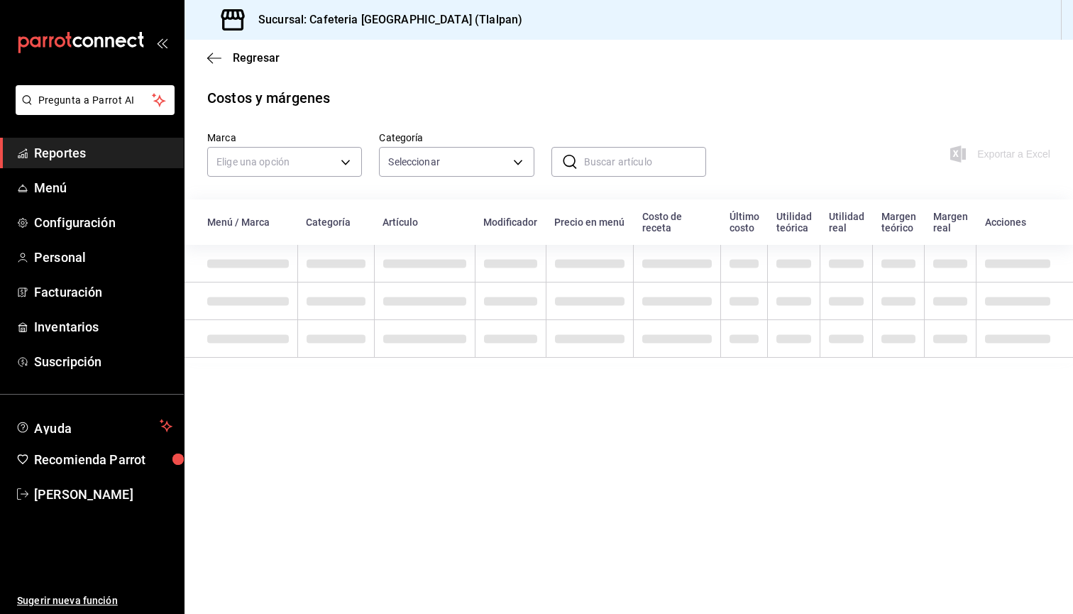
click at [627, 168] on input "text" at bounding box center [645, 162] width 122 height 28
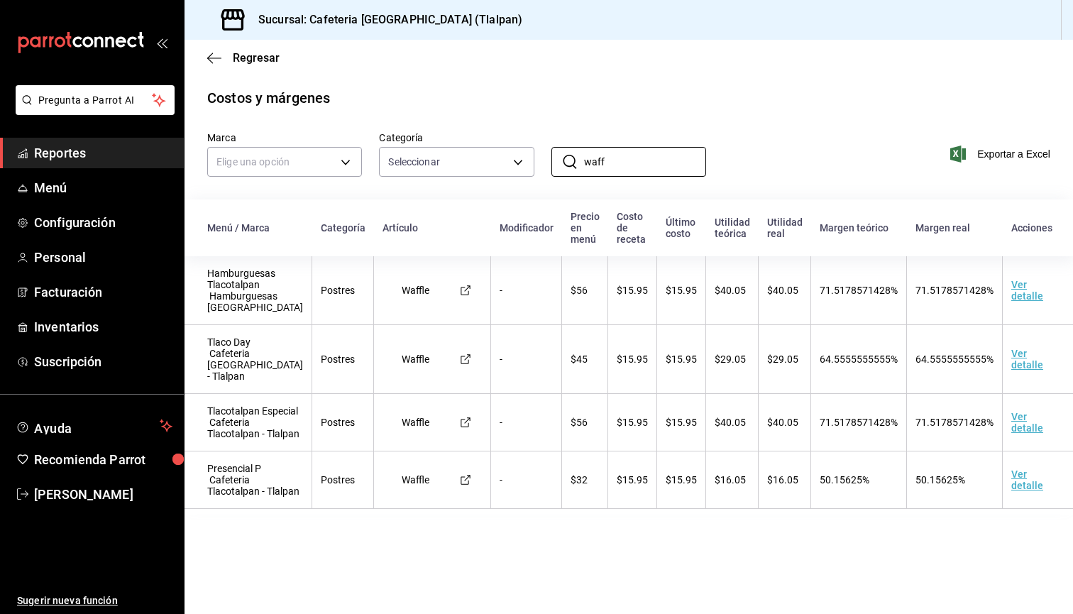
type input "waffle"
click at [649, 172] on input "waffle" at bounding box center [645, 162] width 122 height 28
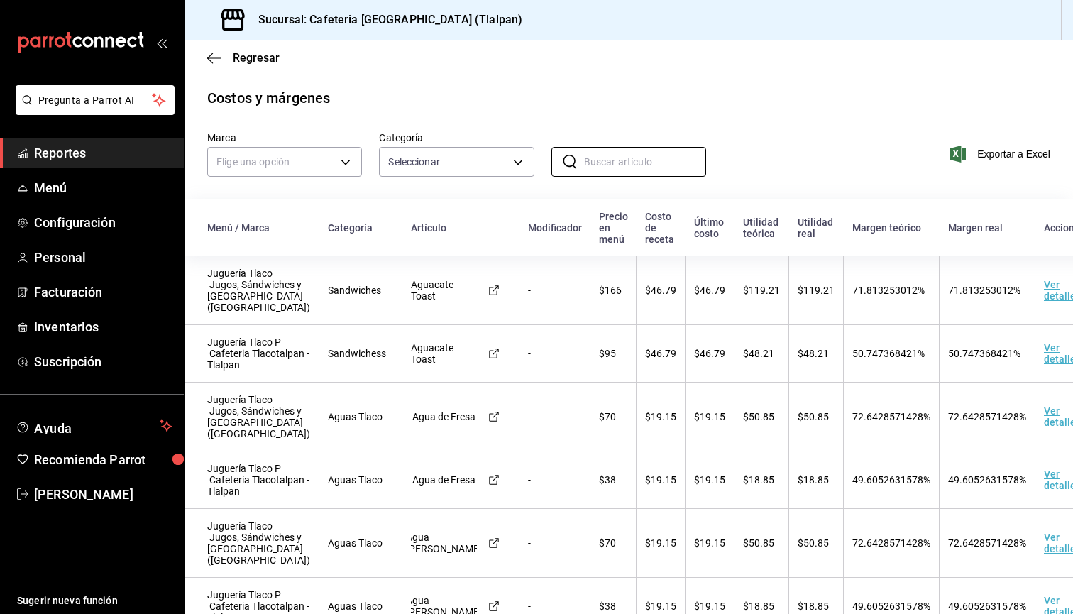
click at [806, 226] on th "Utilidad real" at bounding box center [816, 227] width 55 height 57
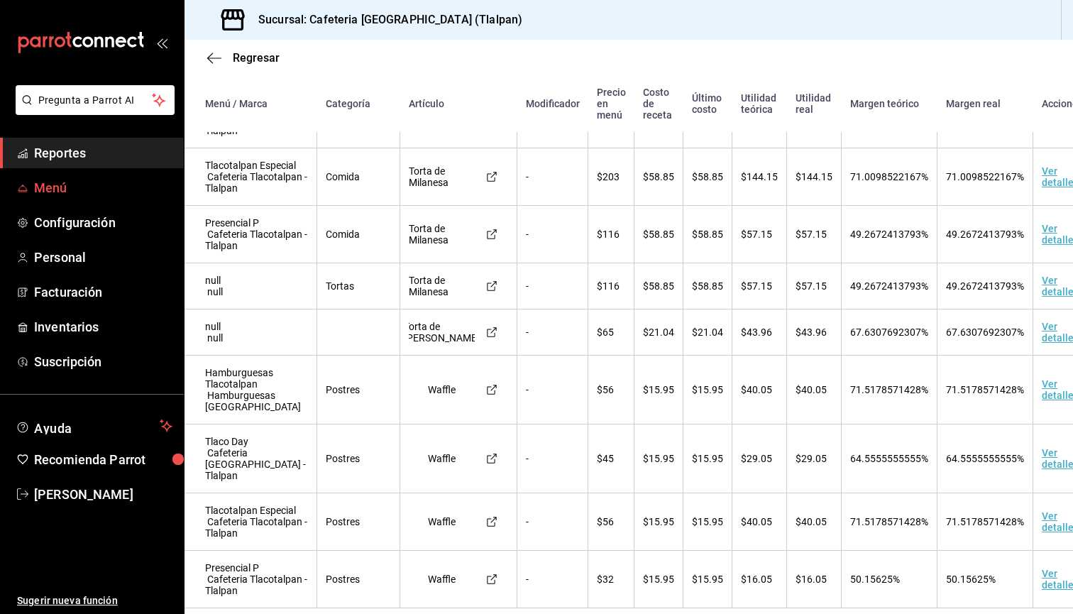
click at [45, 190] on span "Menú" at bounding box center [103, 187] width 138 height 19
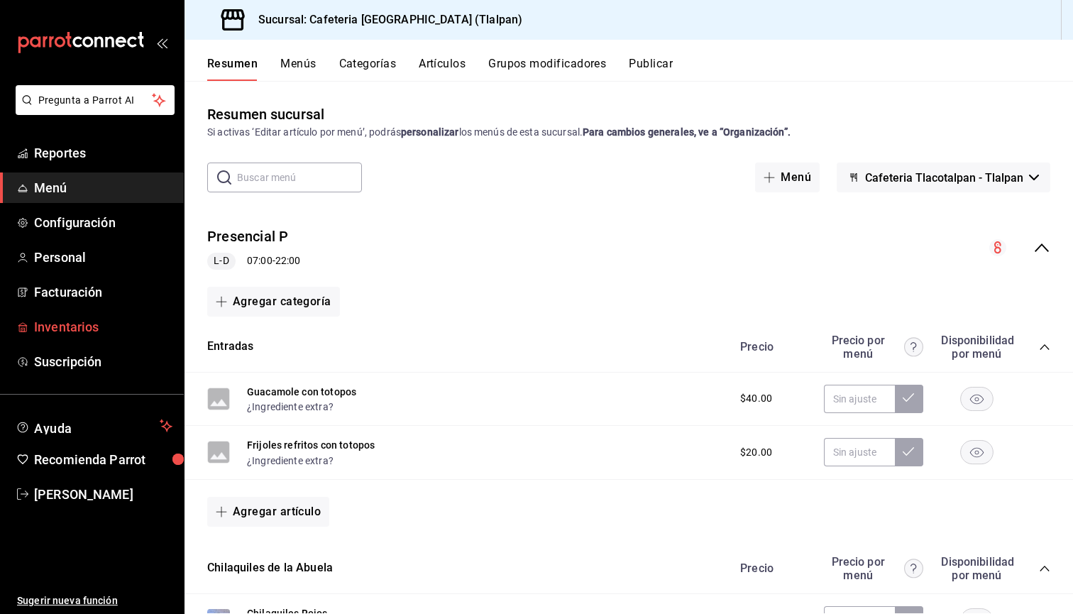
click at [82, 338] on link "Inventarios" at bounding box center [92, 327] width 184 height 31
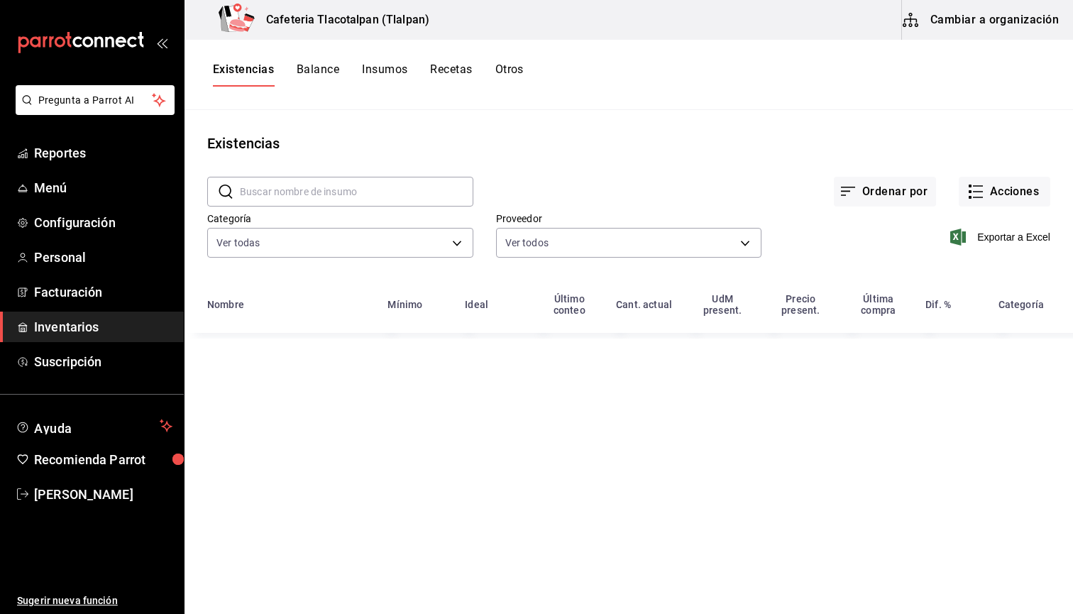
click at [436, 67] on button "Recetas" at bounding box center [451, 74] width 42 height 24
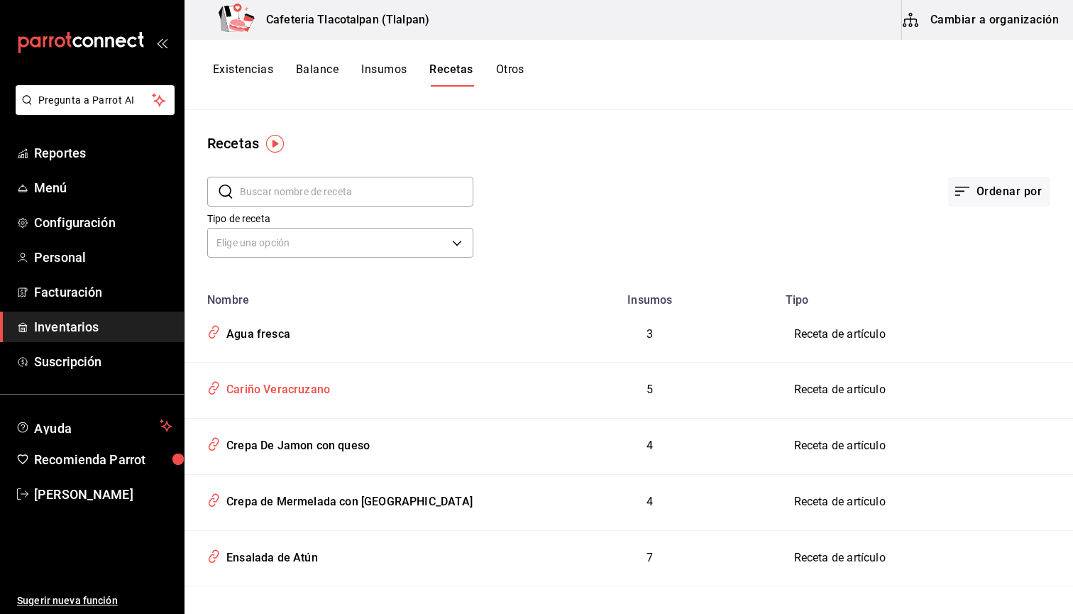
click at [275, 380] on div "Cariño Veracruzano" at bounding box center [275, 387] width 109 height 22
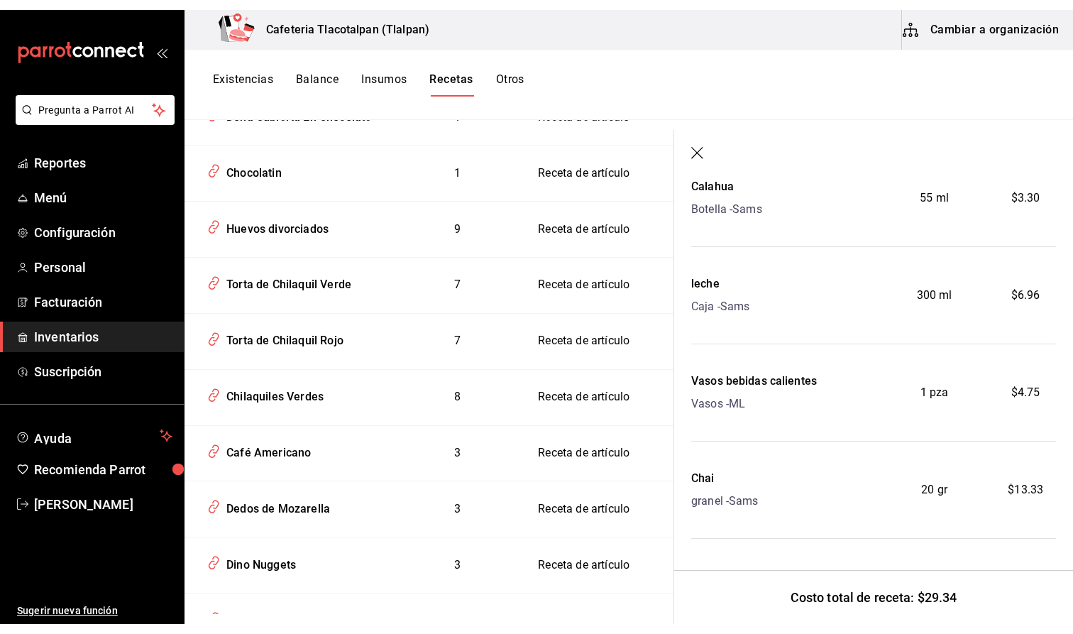
scroll to position [229, 0]
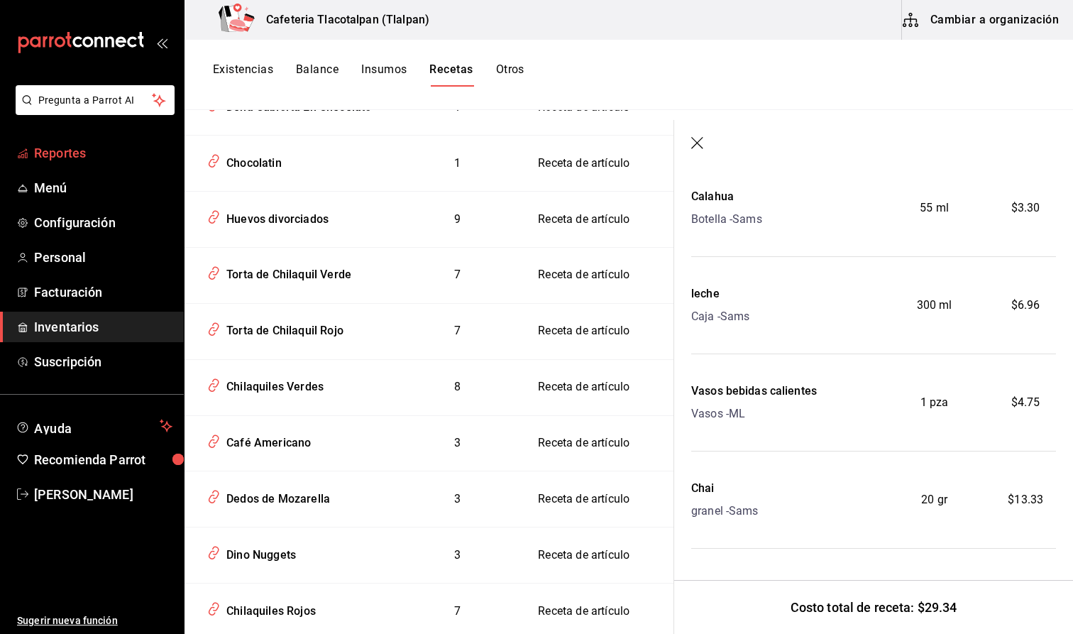
click at [61, 162] on span "Reportes" at bounding box center [103, 152] width 138 height 19
